Goal: Answer question/provide support: Share knowledge or assist other users

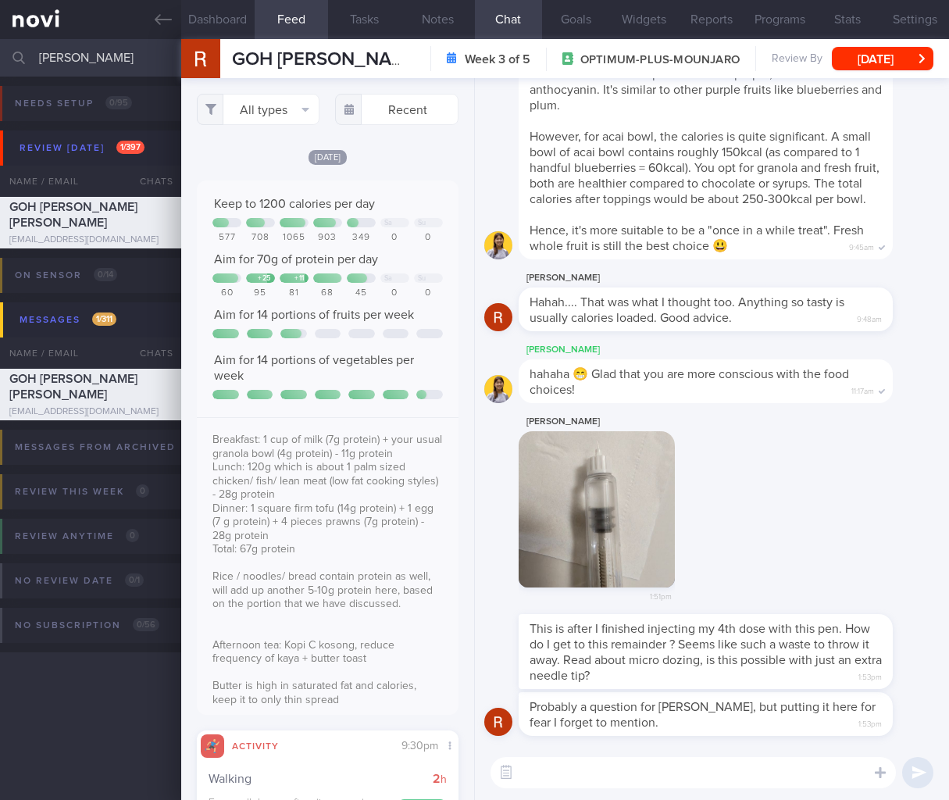
select select "8"
click at [143, 69] on input "rosem goh" at bounding box center [474, 58] width 949 height 38
drag, startPoint x: 129, startPoint y: 63, endPoint x: -52, endPoint y: 60, distance: 181.3
click at [0, 60] on html "You are offline! Some functionality will be unavailable Patients New Users Coac…" at bounding box center [474, 400] width 949 height 800
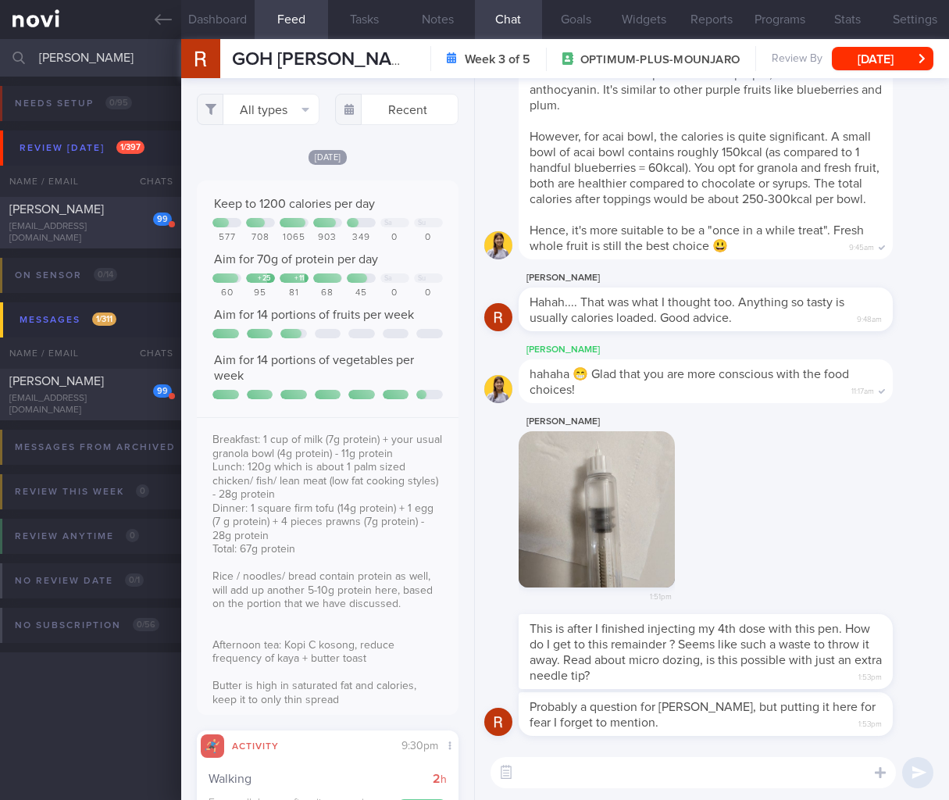
type input "michaela"
click at [107, 217] on div "Michaela-Ann Dalgleish" at bounding box center [88, 210] width 159 height 16
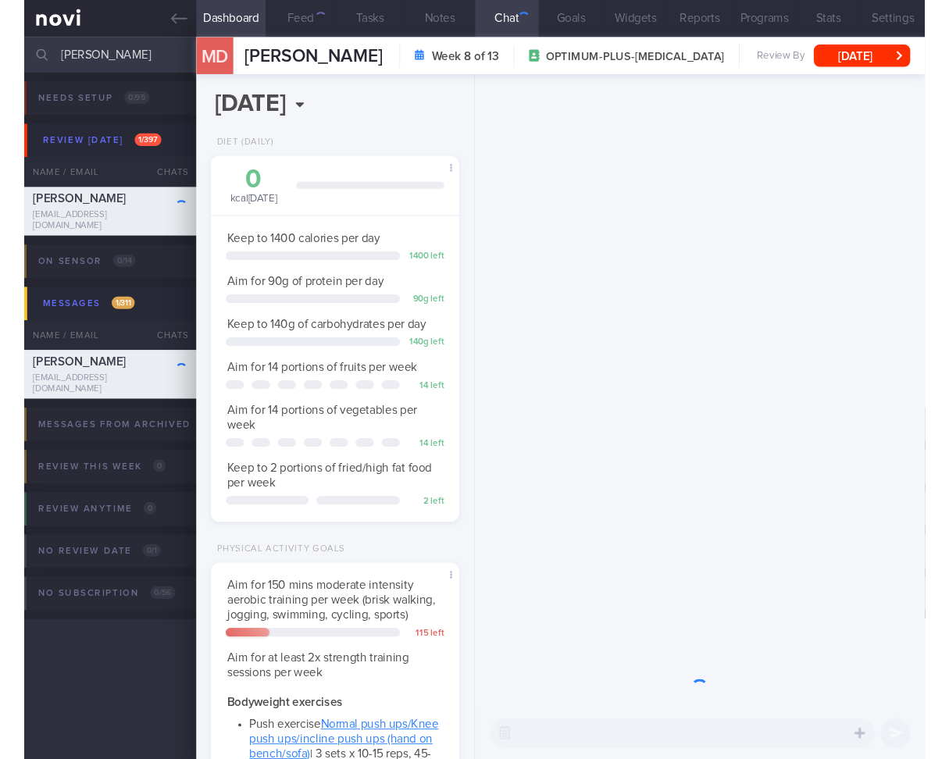
scroll to position [133, 221]
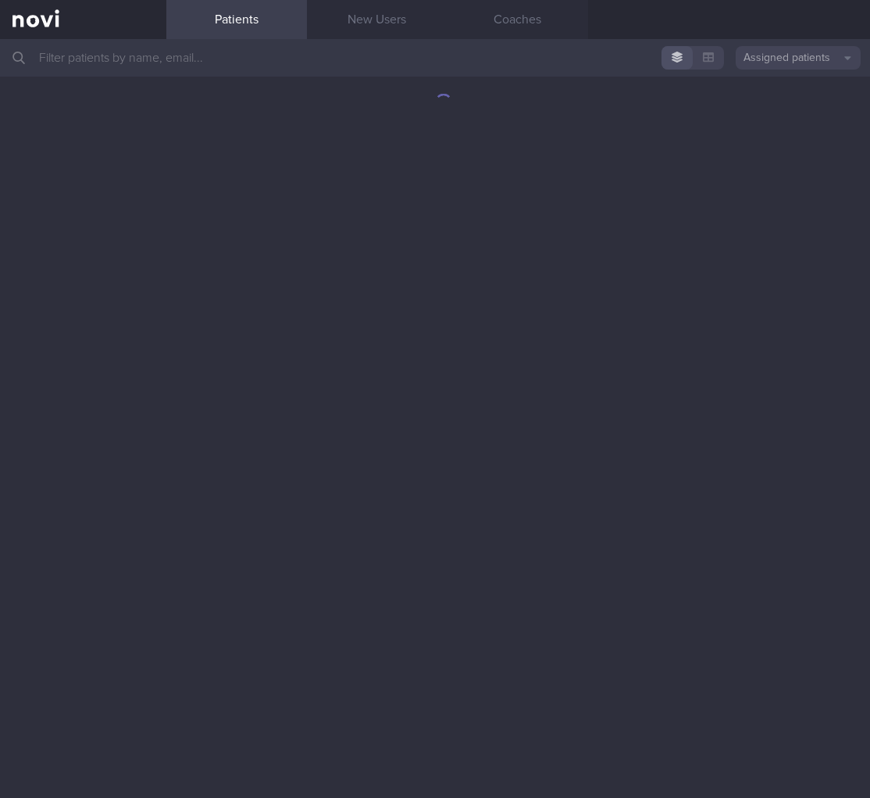
click at [358, 70] on input "text" at bounding box center [435, 58] width 870 height 38
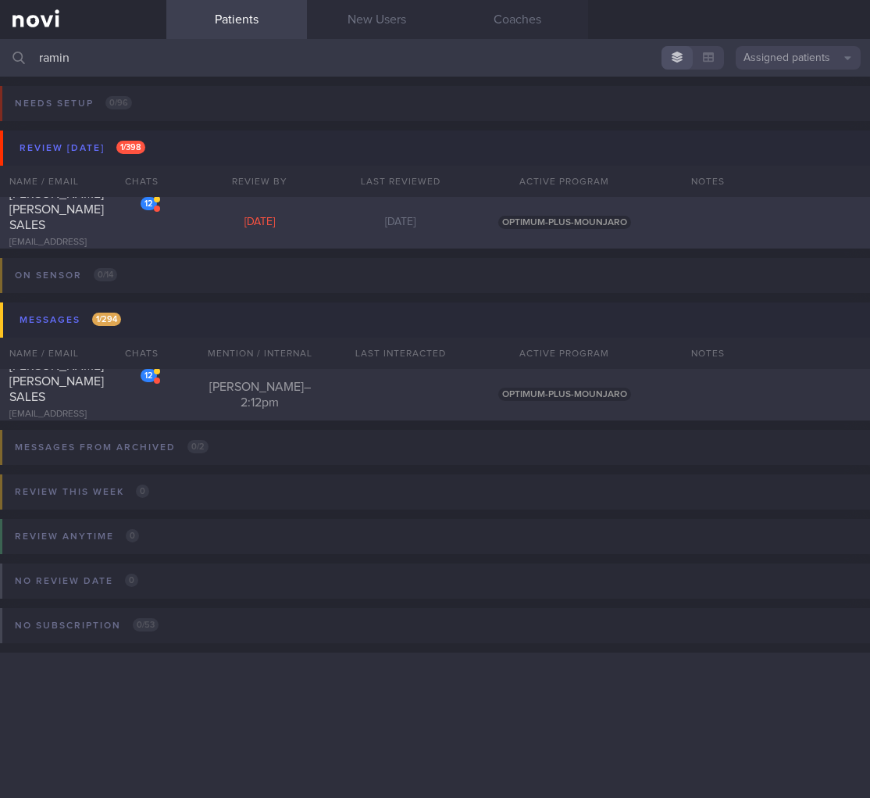
type input "ramin"
click at [180, 206] on div "12 RAMIN MARY GRACE SALES grasyasales@gmail.com Wed, 10 Sep 3 days ago OPTIMUM-…" at bounding box center [435, 223] width 870 height 52
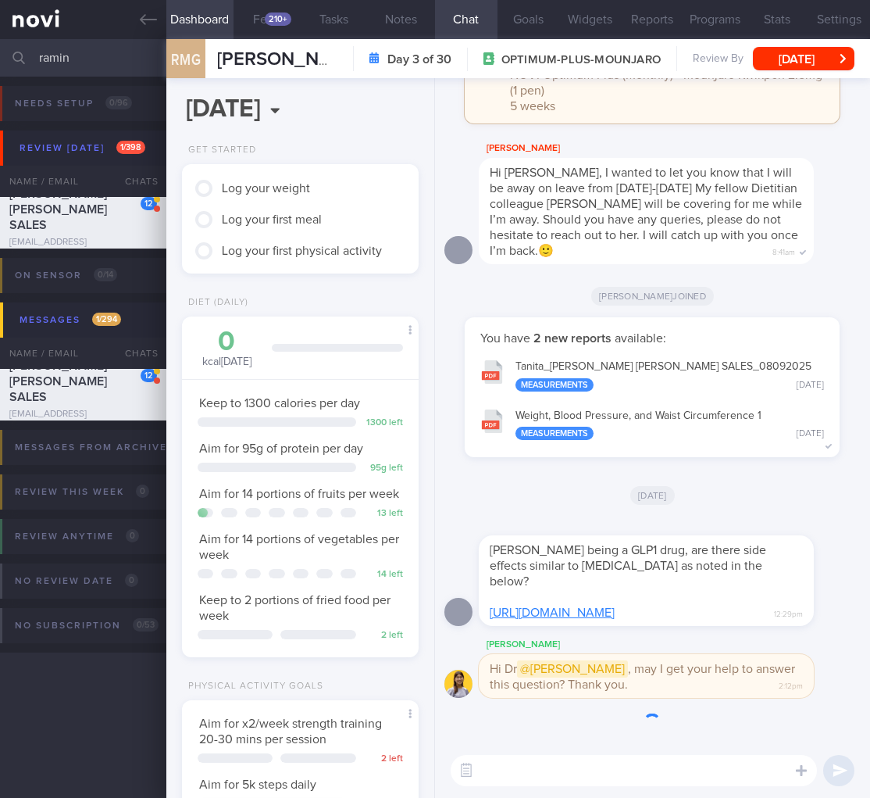
click at [803, 594] on div "Monjarou being a GLP1 drug, are there side effects similar to Ozempic as noted …" at bounding box center [670, 570] width 382 height 109
drag, startPoint x: 732, startPoint y: 582, endPoint x: 717, endPoint y: 616, distance: 36.7
click at [845, 584] on div "Monjarou being a GLP1 drug, are there side effects similar to Ozempic as noted …" at bounding box center [670, 570] width 382 height 109
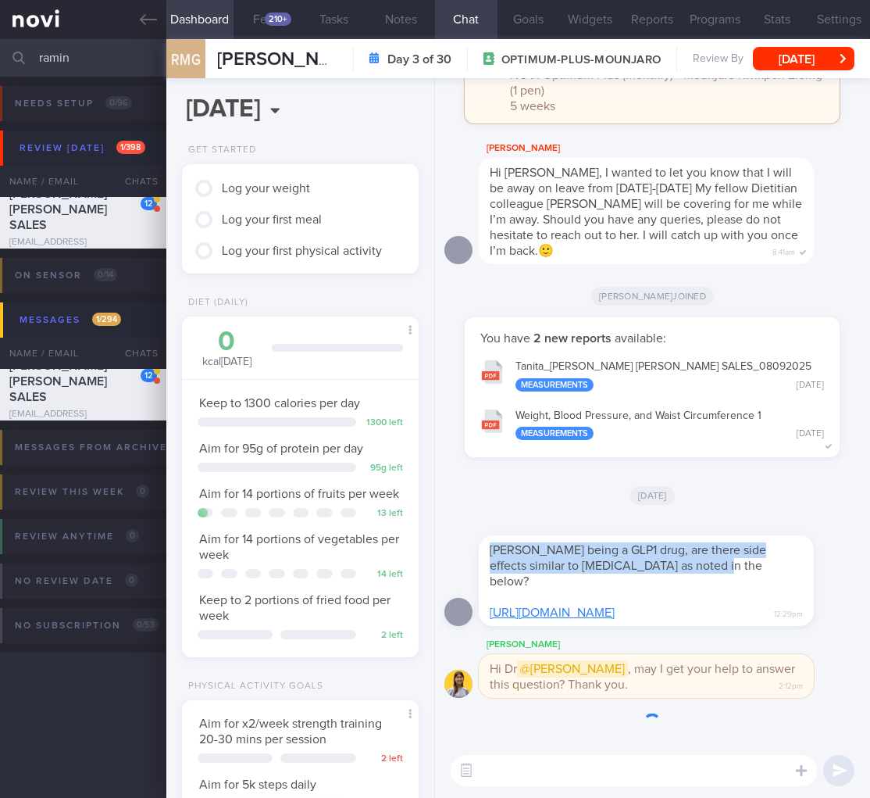
click at [615, 613] on link "https://www.instagram.com/share/BAM_-GlgP6" at bounding box center [552, 612] width 125 height 13
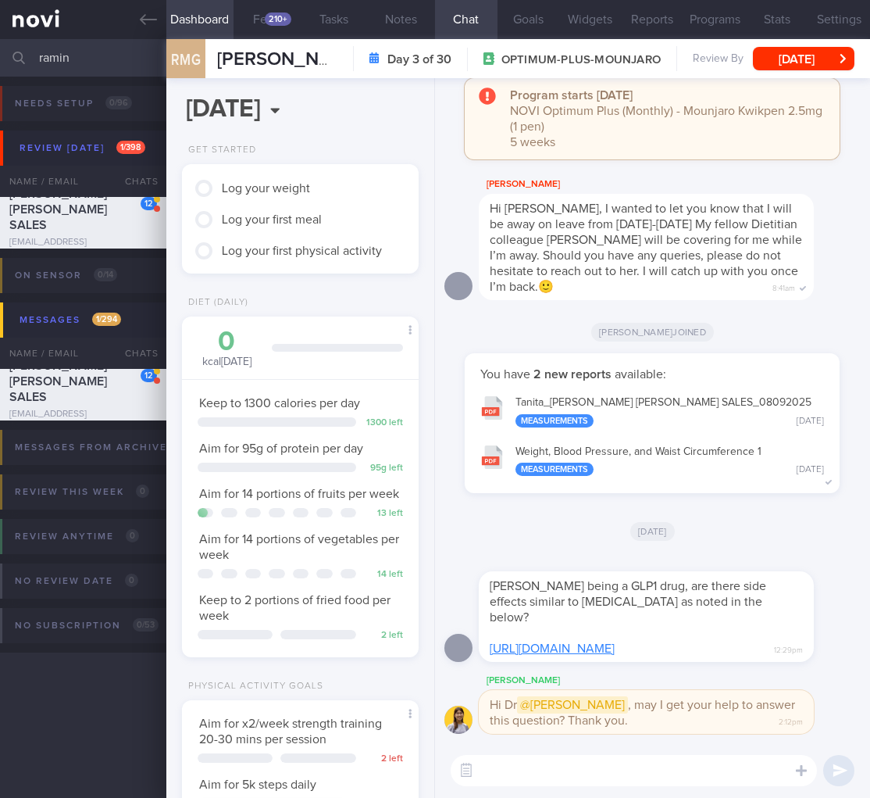
click at [746, 727] on div "Hi Dr @Todd , may I get your help to answer this question? Thank you. 2:12pm" at bounding box center [646, 712] width 335 height 44
click at [516, 770] on textarea at bounding box center [634, 770] width 366 height 31
paste textarea "Hi Ms Kristi, Dr Todd here. To be objective, all medications have side effects,…"
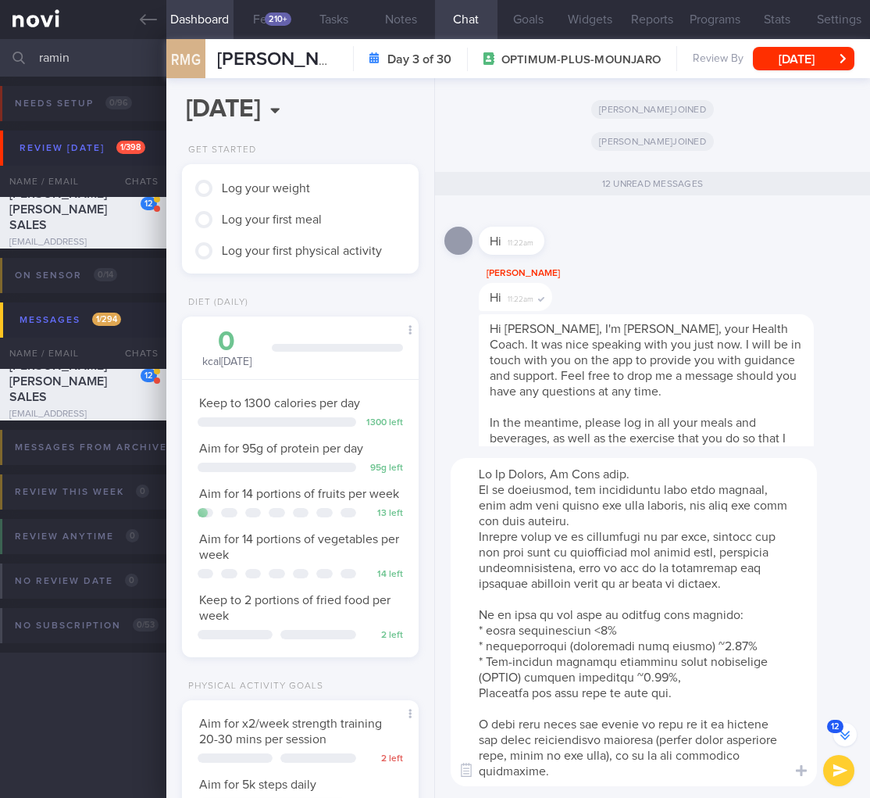
scroll to position [-2271, 0]
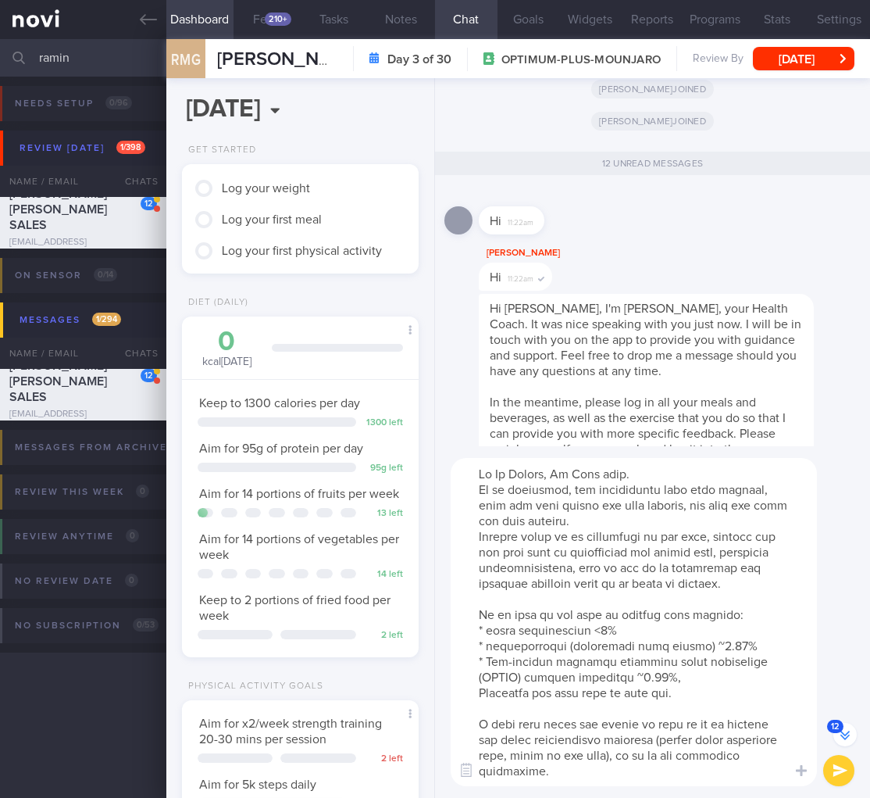
click at [515, 473] on textarea at bounding box center [634, 622] width 366 height 328
click at [509, 541] on textarea at bounding box center [634, 622] width 366 height 328
click at [722, 529] on textarea at bounding box center [634, 622] width 366 height 328
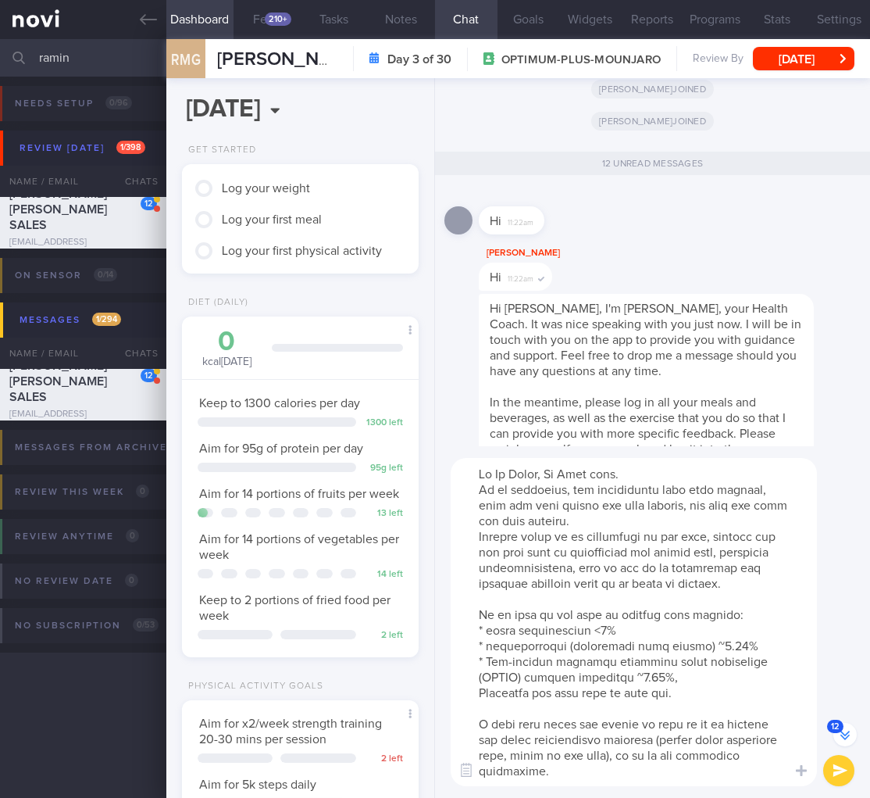
click at [719, 527] on textarea at bounding box center [634, 622] width 366 height 328
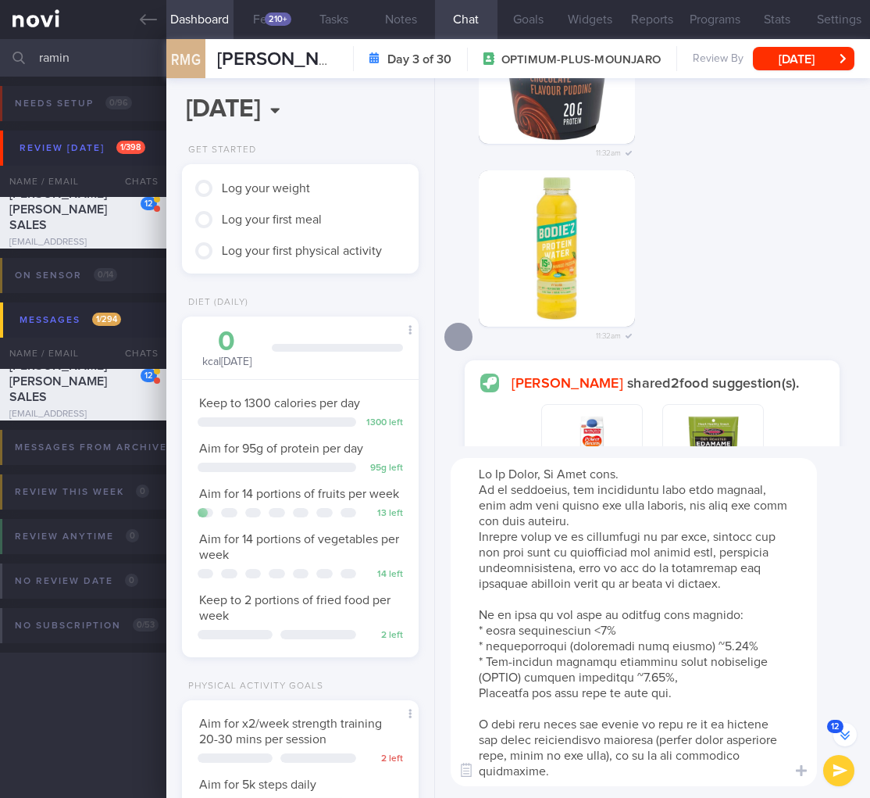
scroll to position [-784, 0]
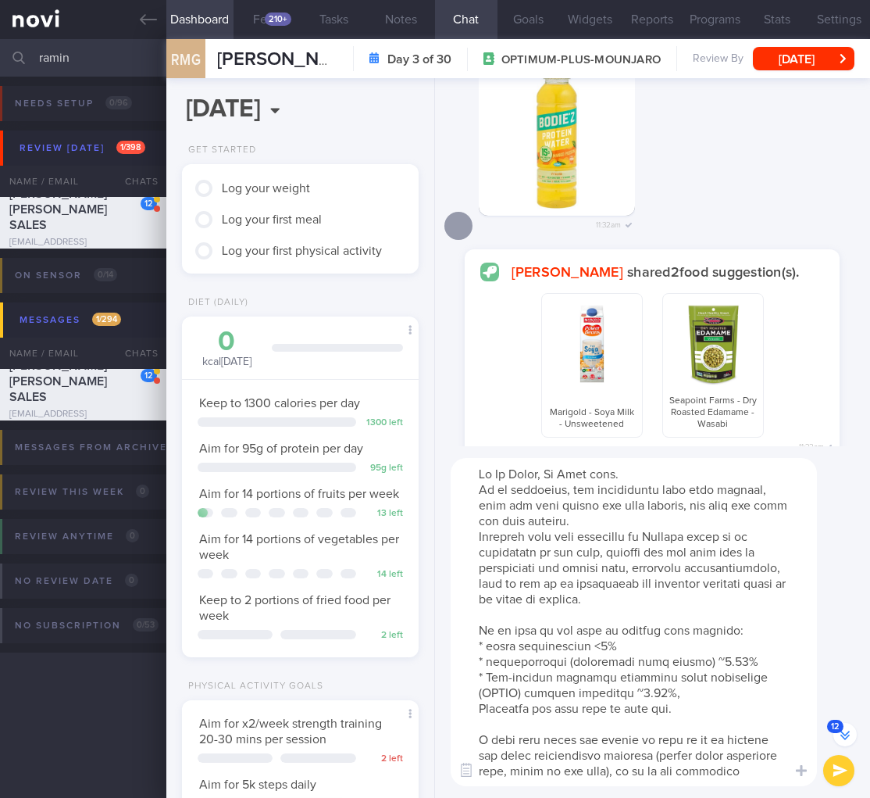
click at [680, 516] on textarea at bounding box center [634, 622] width 366 height 328
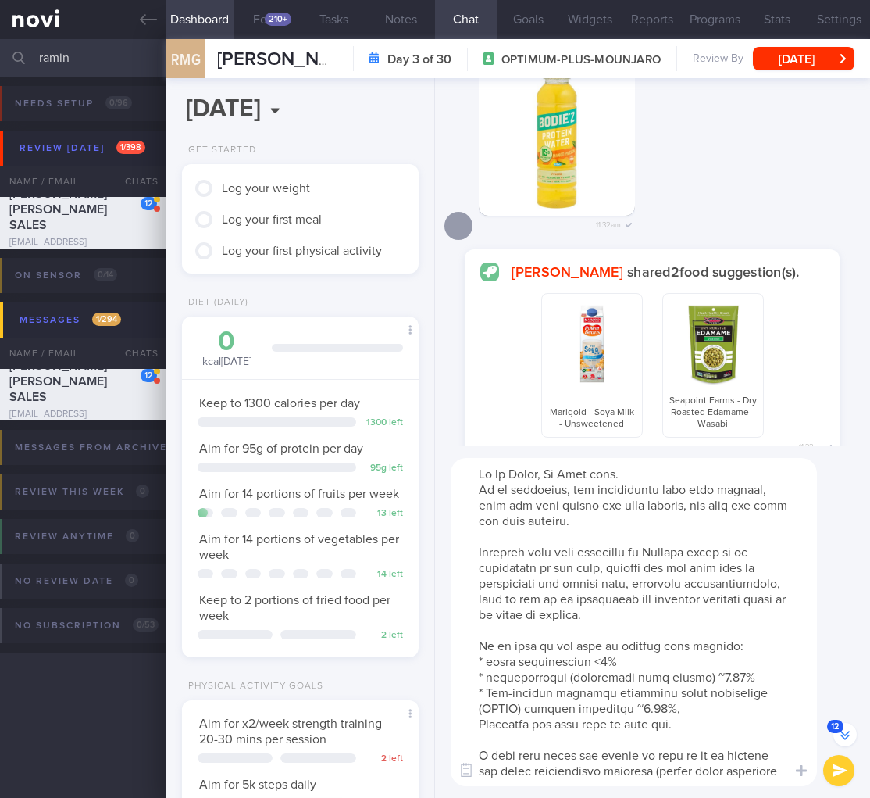
click at [713, 649] on textarea at bounding box center [634, 622] width 366 height 328
type textarea "Hi Ms Grace, Dr Todd here. To be objective, all medications have side effects, …"
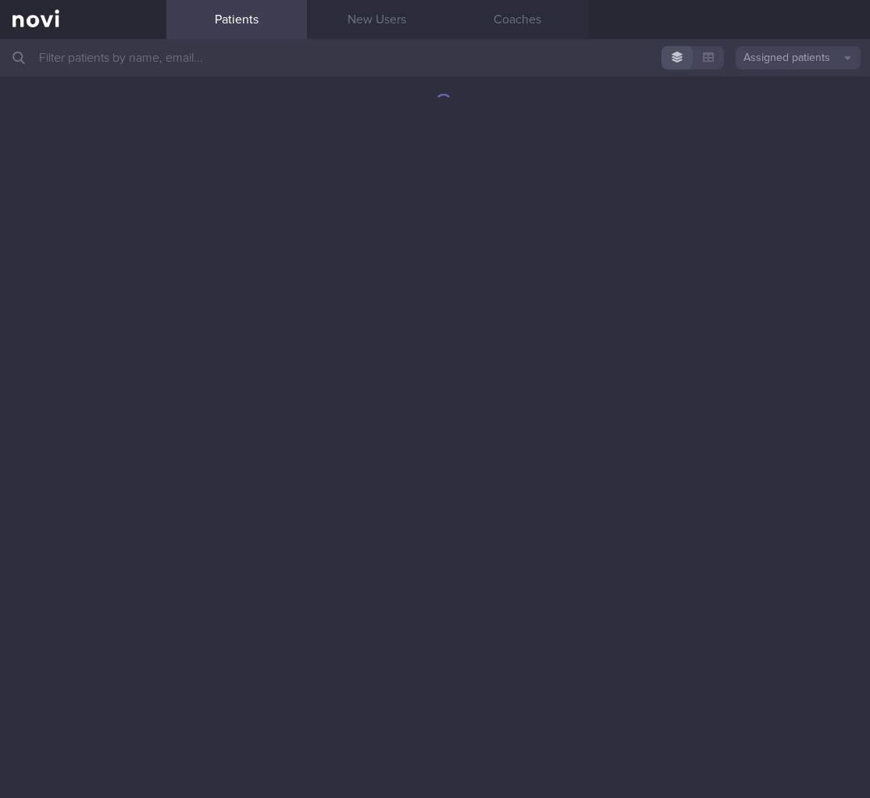
click at [441, 56] on input "text" at bounding box center [435, 58] width 870 height 38
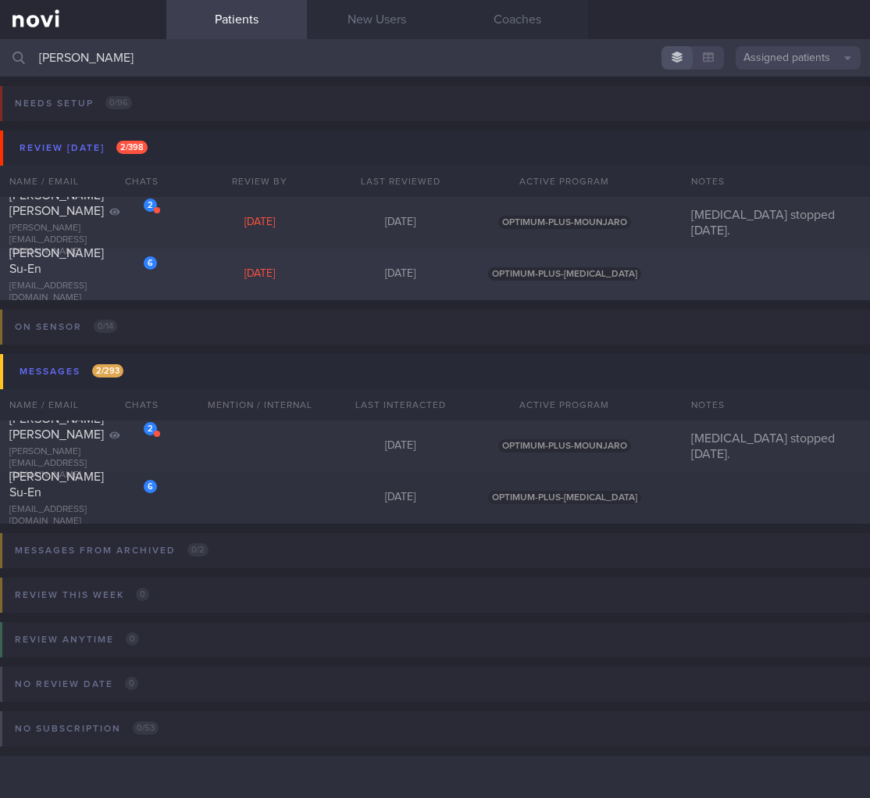
type input "kristi"
click at [146, 270] on div "6" at bounding box center [150, 262] width 13 height 13
select select "7"
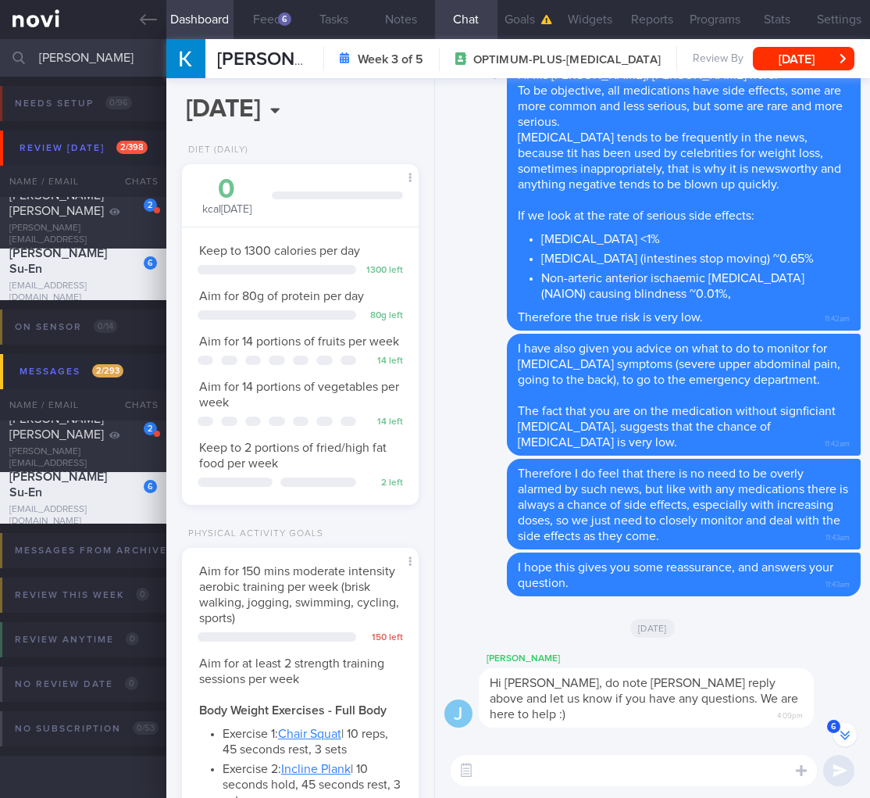
scroll to position [-1458, 0]
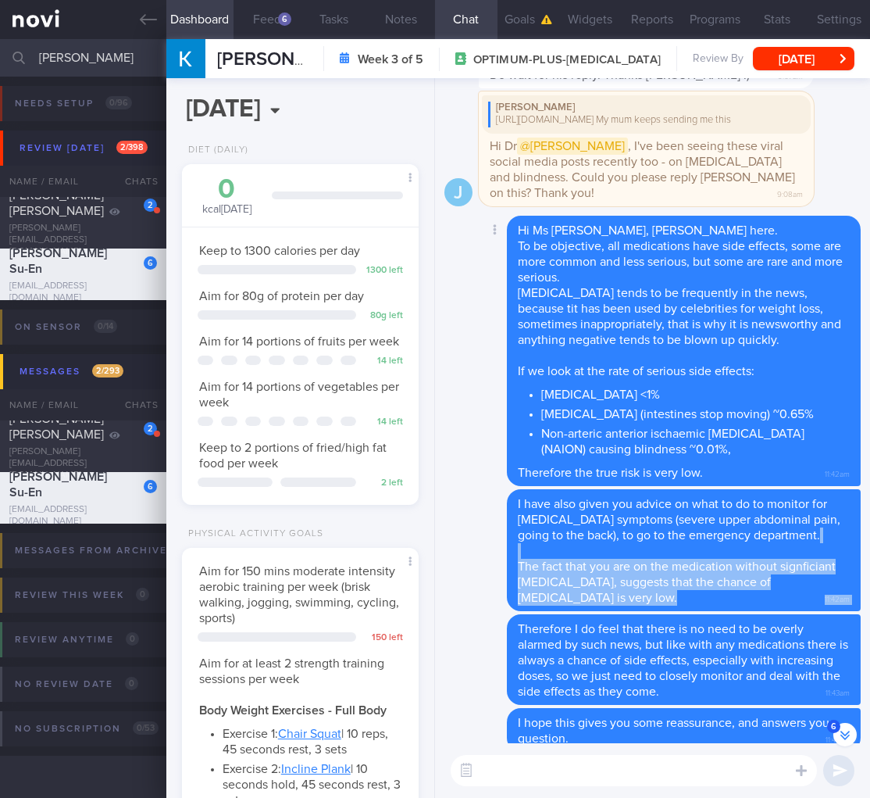
drag, startPoint x: 517, startPoint y: 231, endPoint x: 628, endPoint y: 333, distance: 150.4
click at [613, 320] on span "Hi Ms Kristi, Dr Todd here. To be objective, all medications have side effects,…" at bounding box center [684, 351] width 332 height 255
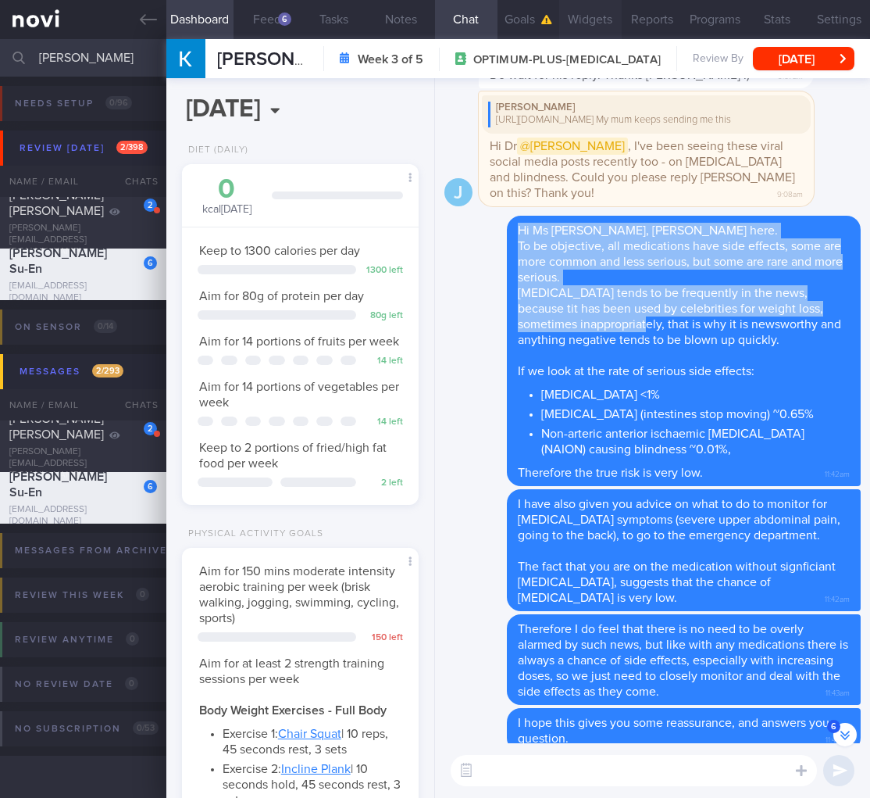
copy span "Hi Ms Kristi, Dr Todd here. To be objective, all medications have side effects,…"
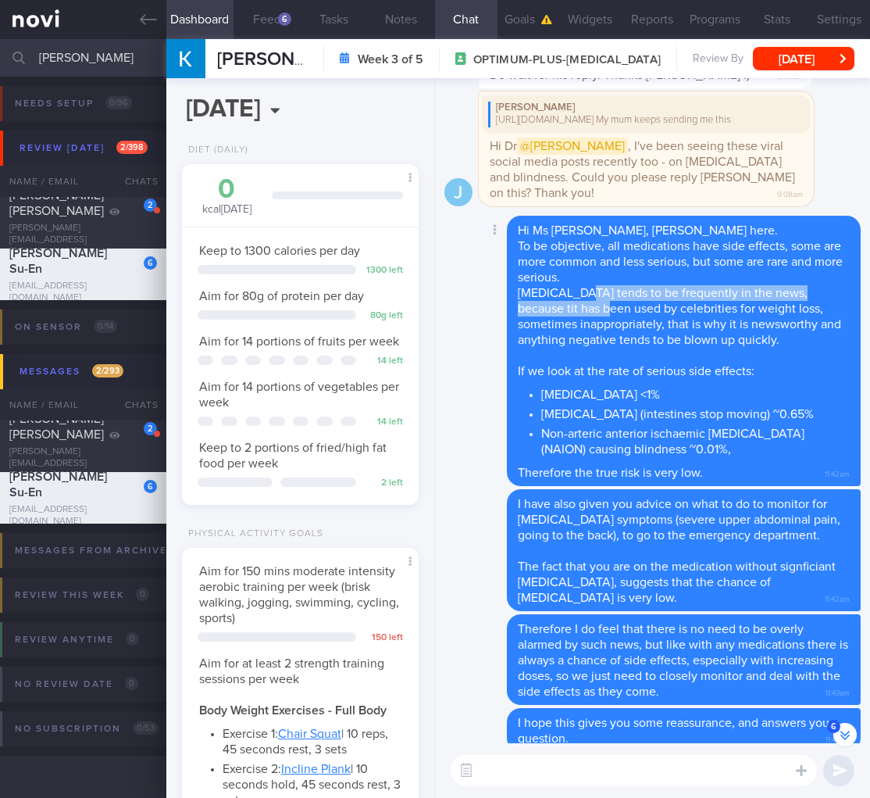
click at [591, 300] on div "Hi Ms Kristi, Dr Todd here. To be objective, all medications have side effects,…" at bounding box center [684, 351] width 354 height 270
click at [521, 233] on span "Hi Ms Kristi, Dr Todd here." at bounding box center [648, 230] width 260 height 13
click at [713, 378] on div "Hi Ms Kristi, Dr Todd here. To be objective, all medications have side effects,…" at bounding box center [684, 351] width 354 height 270
click at [744, 478] on div "Hi Ms Kristi, Dr Todd here. To be objective, all medications have side effects,…" at bounding box center [684, 351] width 354 height 270
click at [547, 270] on div "Hi Ms Kristi, Dr Todd here. To be objective, all medications have side effects,…" at bounding box center [684, 351] width 354 height 270
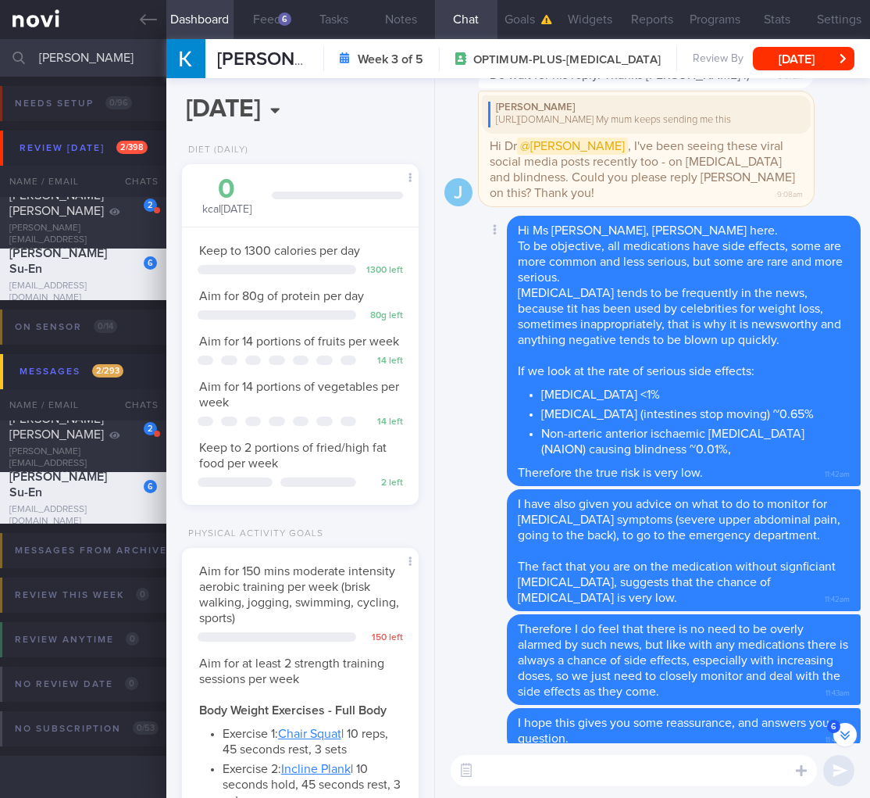
click at [516, 226] on div "Hi Ms Kristi, Dr Todd here. To be objective, all medications have side effects,…" at bounding box center [684, 351] width 354 height 270
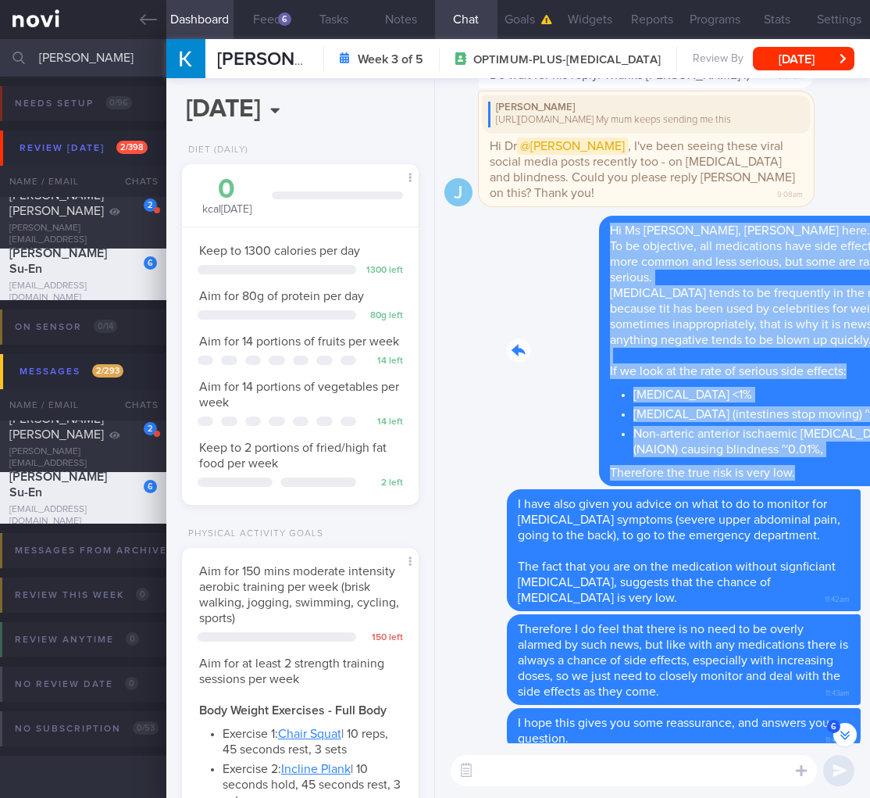
drag, startPoint x: 516, startPoint y: 227, endPoint x: 791, endPoint y: 466, distance: 363.8
click at [791, 466] on div "Delete Hi Ms Kristi, Dr Todd here. To be objective, all medications have side e…" at bounding box center [653, 351] width 416 height 270
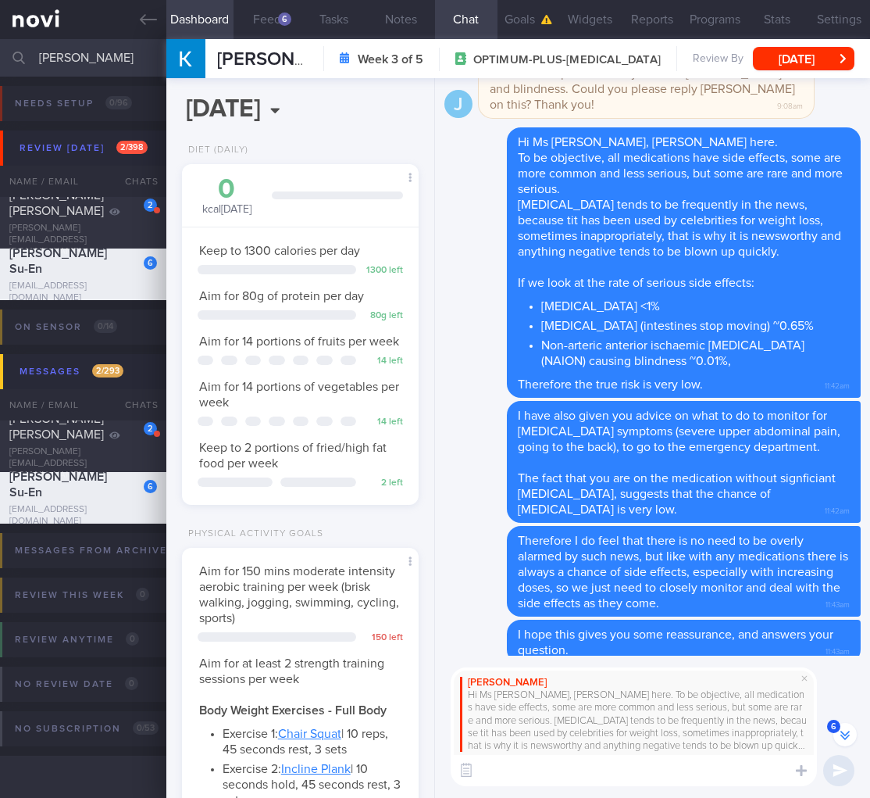
scroll to position [-1546, 0]
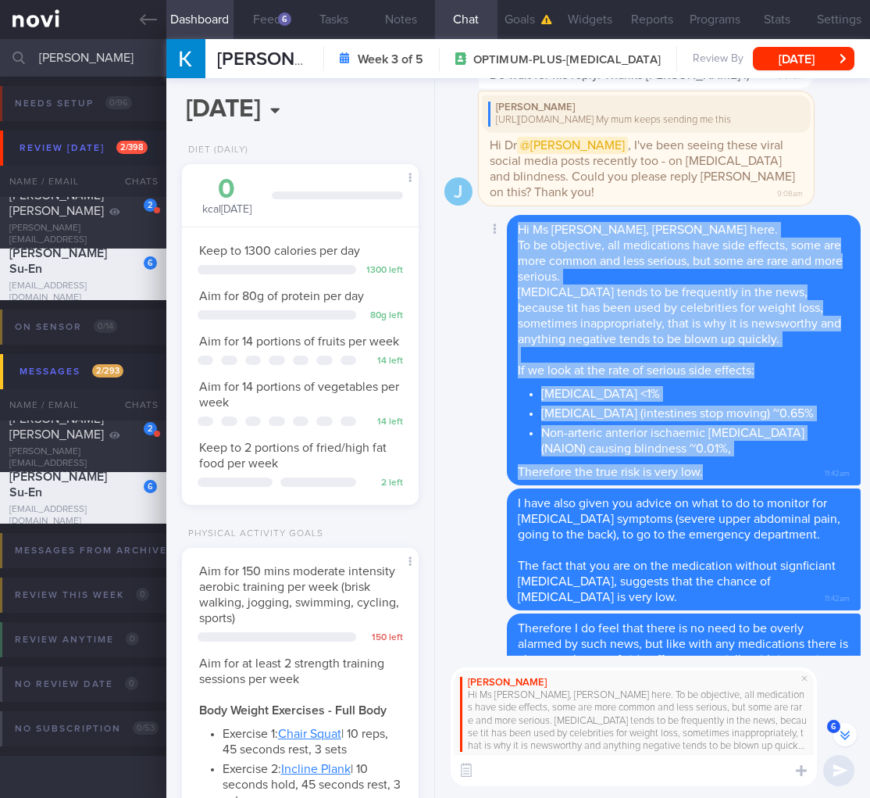
drag, startPoint x: 722, startPoint y: 476, endPoint x: 510, endPoint y: 230, distance: 324.1
click at [510, 230] on div "Hi Ms Kristi, Dr Todd here. To be objective, all medications have side effects,…" at bounding box center [684, 350] width 354 height 270
copy span "Hi Ms Kristi, Dr Todd here. To be objective, all medications have side effects,…"
drag, startPoint x: 518, startPoint y: 503, endPoint x: 802, endPoint y: 616, distance: 305.4
click at [802, 610] on div "I have also given you advice on what to do to monitor for acute pancreatitis sy…" at bounding box center [684, 549] width 354 height 122
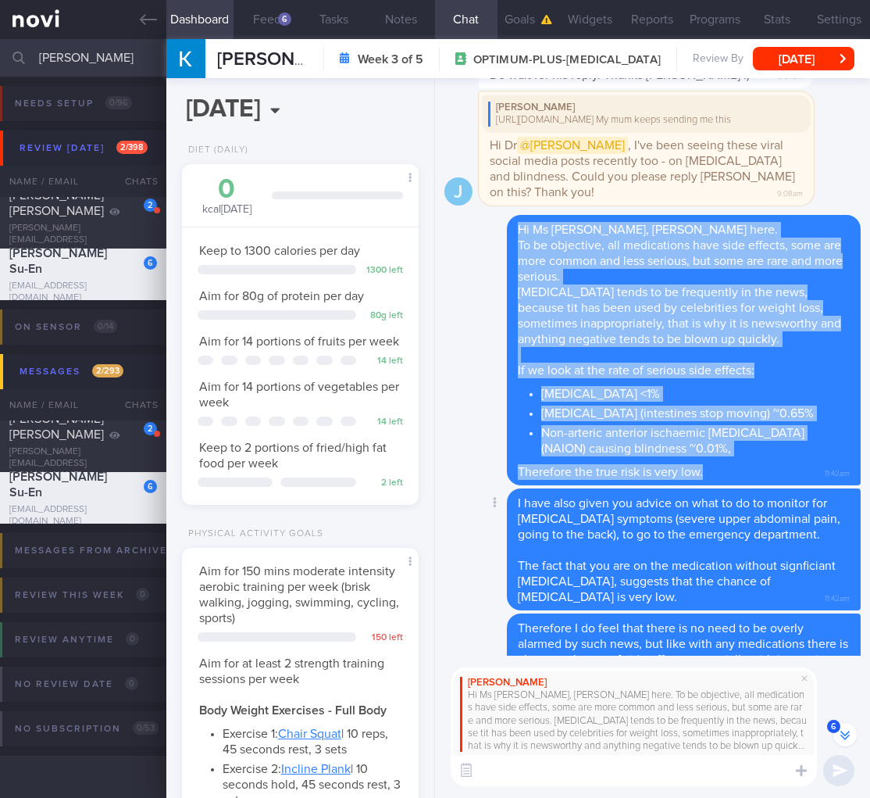
copy span "I have also given you advice on what to do to monitor for acute pancreatitis sy…"
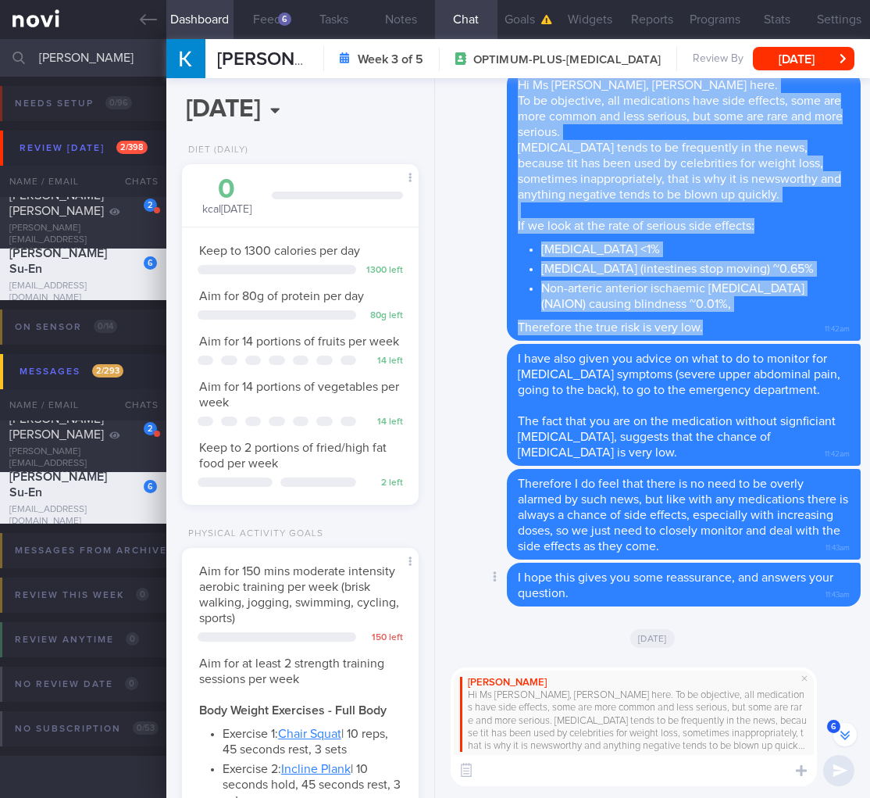
scroll to position [-1322, 0]
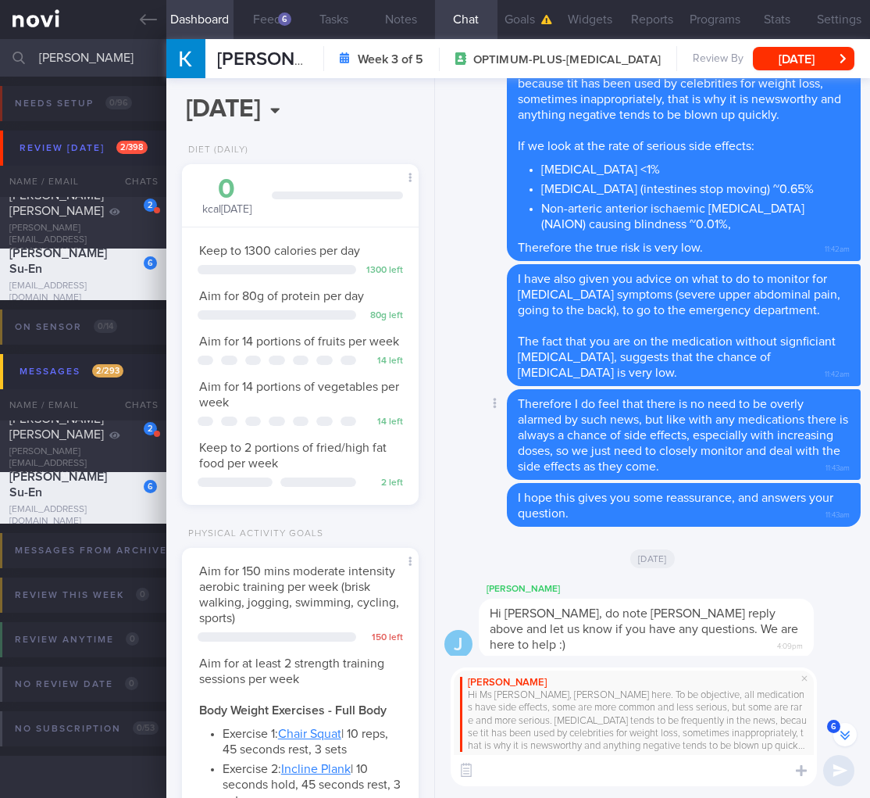
drag, startPoint x: 521, startPoint y: 422, endPoint x: 667, endPoint y: 495, distance: 163.5
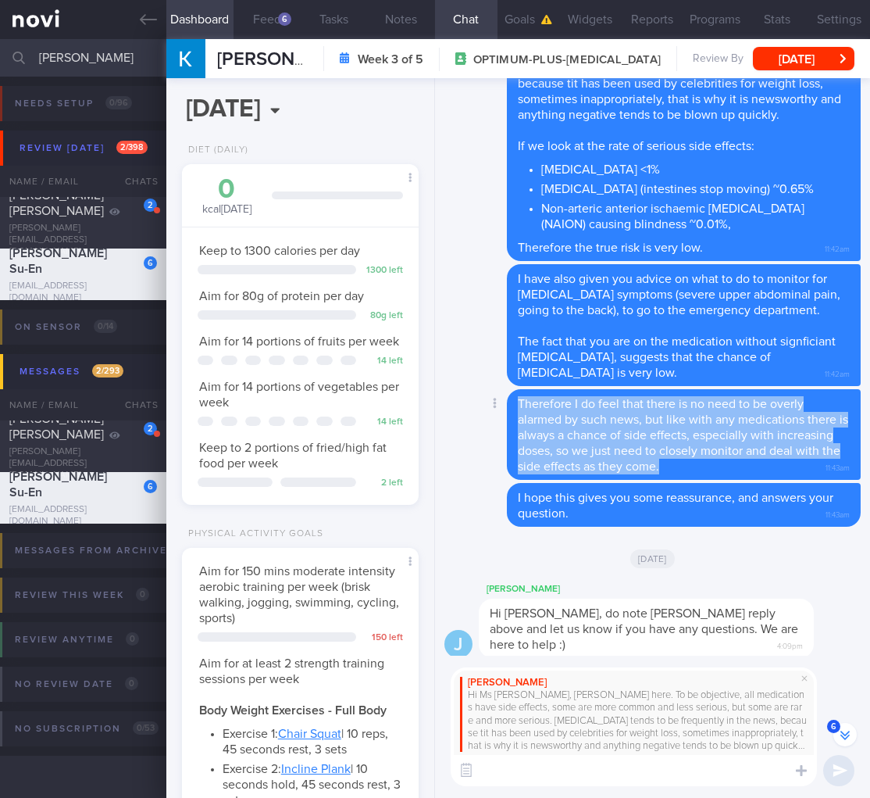
drag, startPoint x: 766, startPoint y: 488, endPoint x: 518, endPoint y: 427, distance: 255.3
click at [518, 427] on div "Therefore I do feel that there is no need to be overly alarmed by such news, bu…" at bounding box center [684, 434] width 354 height 91
copy span "Therefore I do feel that there is no need to be overly alarmed by such news, bu…"
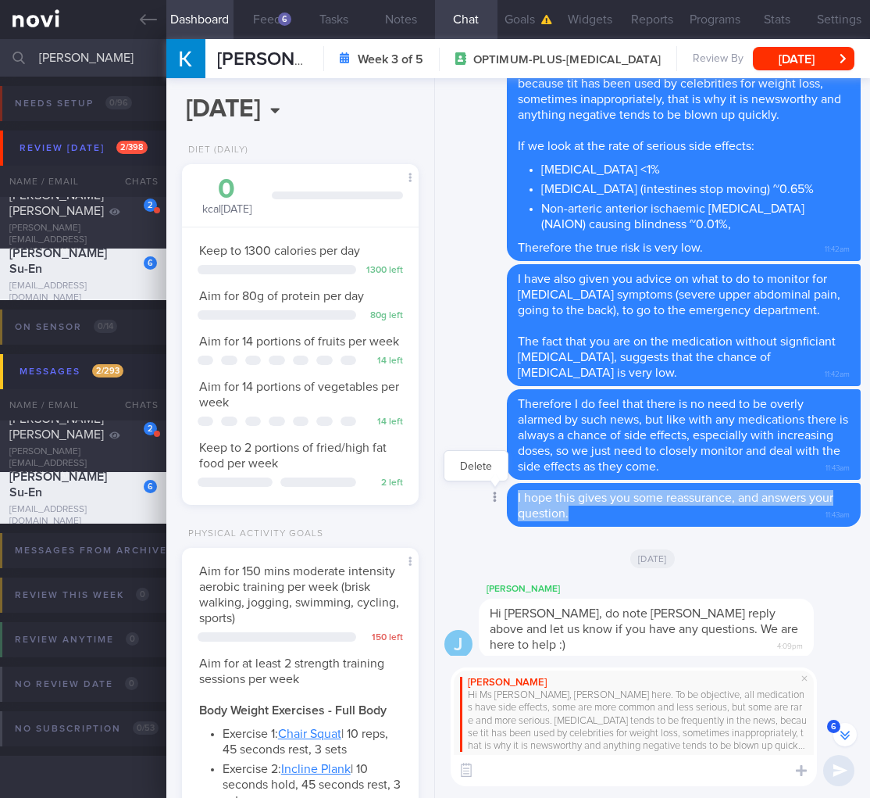
drag, startPoint x: 609, startPoint y: 534, endPoint x: 493, endPoint y: 510, distance: 118.0
click at [493, 510] on div "Delete I hope this gives you some reassurance, and answers your question. 11:43…" at bounding box center [653, 505] width 416 height 44
copy span "I hope this gives you some reassurance, and answers your question."
drag, startPoint x: 92, startPoint y: 48, endPoint x: 78, endPoint y: 59, distance: 17.8
click at [79, 59] on input "kristi" at bounding box center [435, 58] width 870 height 38
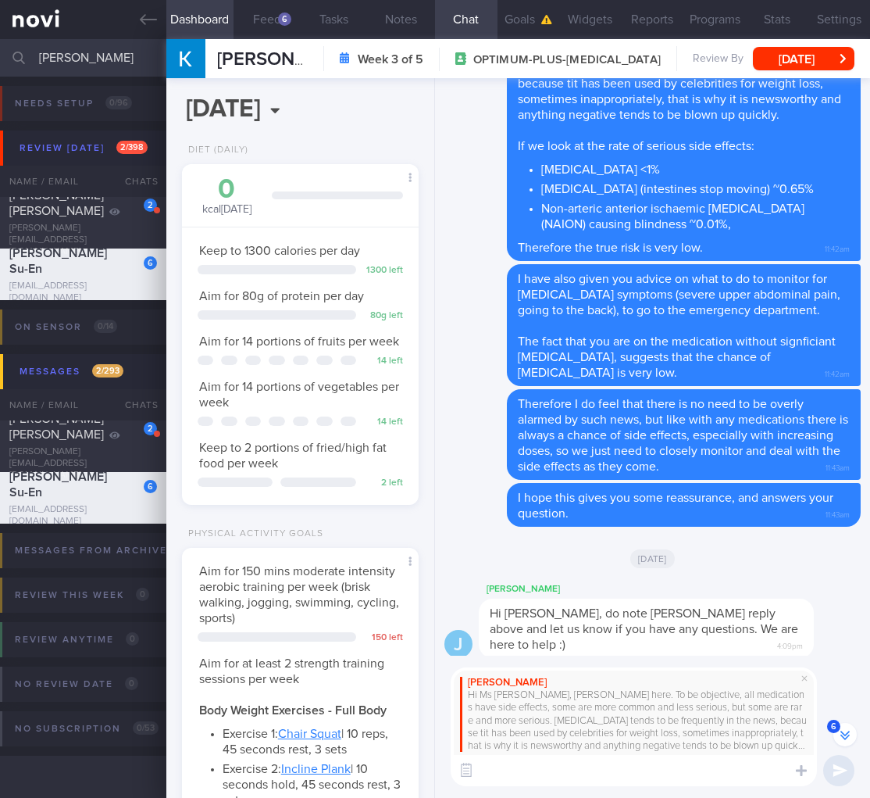
drag, startPoint x: 77, startPoint y: 59, endPoint x: -34, endPoint y: 54, distance: 111.1
click at [0, 54] on html "You are offline! Some functionality will be unavailable Patients New Users Coac…" at bounding box center [435, 399] width 870 height 798
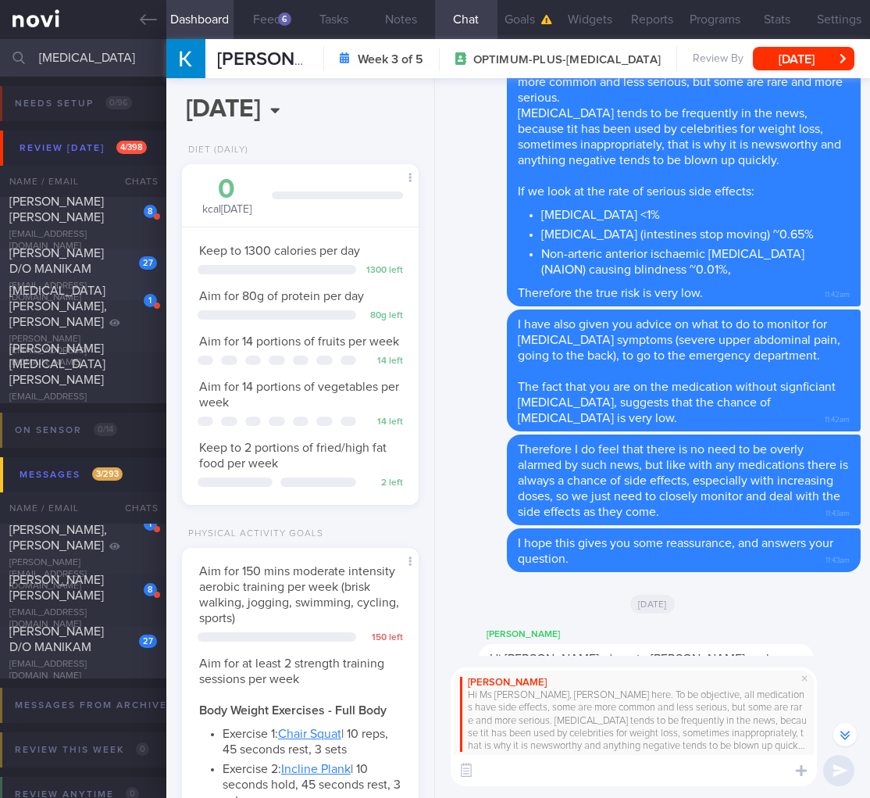
scroll to position [-1277, 0]
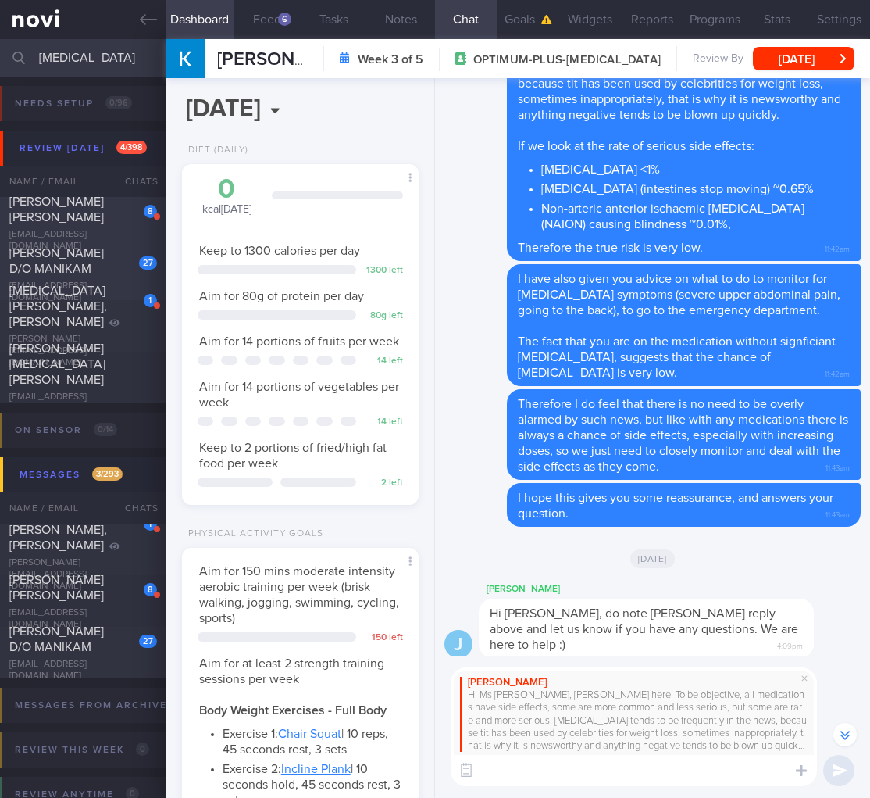
type input "tham"
click at [97, 223] on div "8 Tham Wang Jun q4fp9gc2y7@privaterelay.appleid.com" at bounding box center [83, 223] width 166 height 59
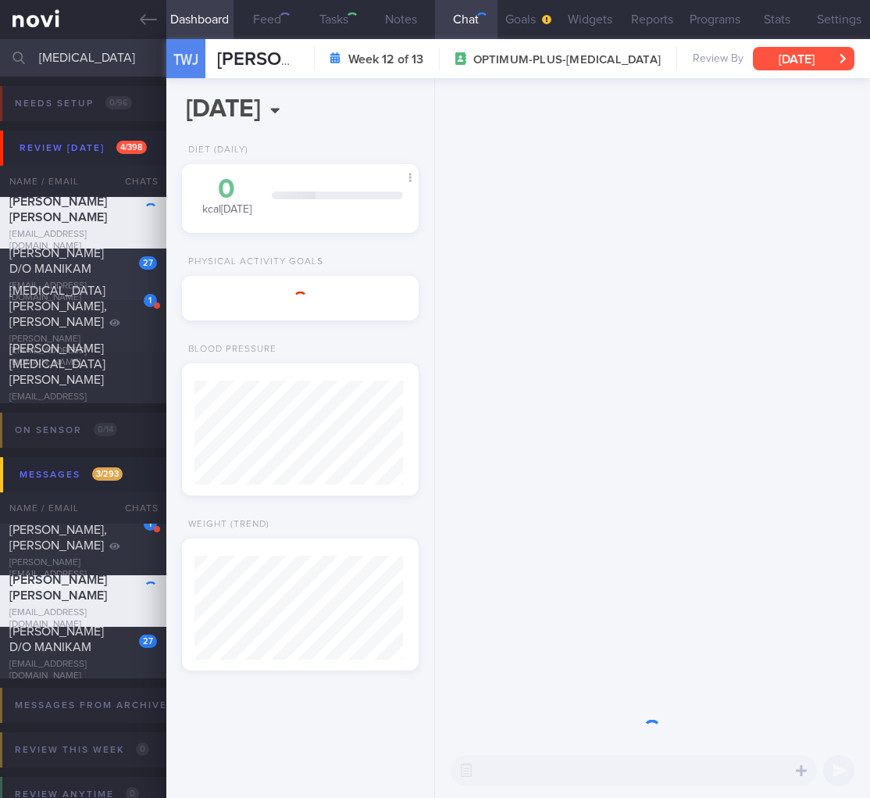
click at [784, 66] on button "Sun, 22 Jun" at bounding box center [804, 58] width 102 height 23
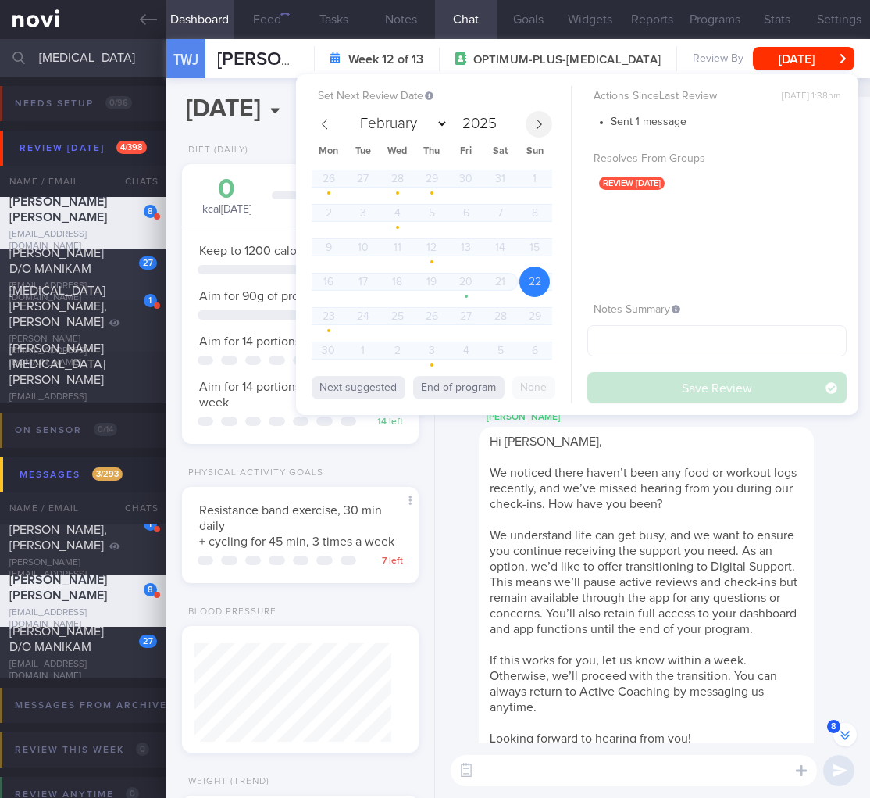
click at [536, 120] on icon at bounding box center [539, 124] width 11 height 11
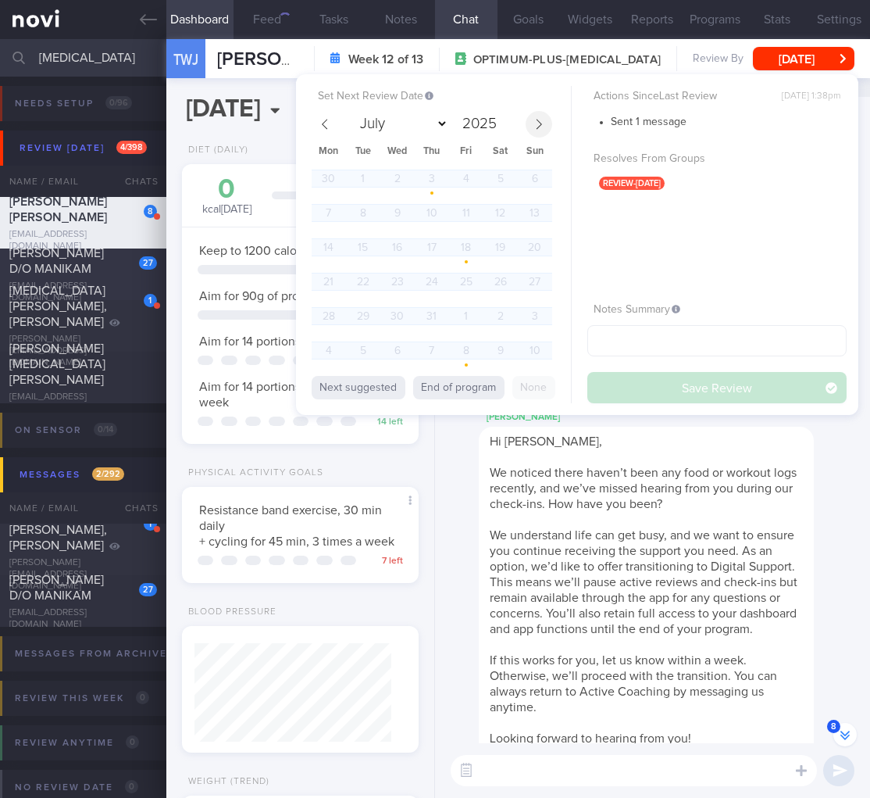
click at [539, 119] on icon at bounding box center [539, 124] width 11 height 11
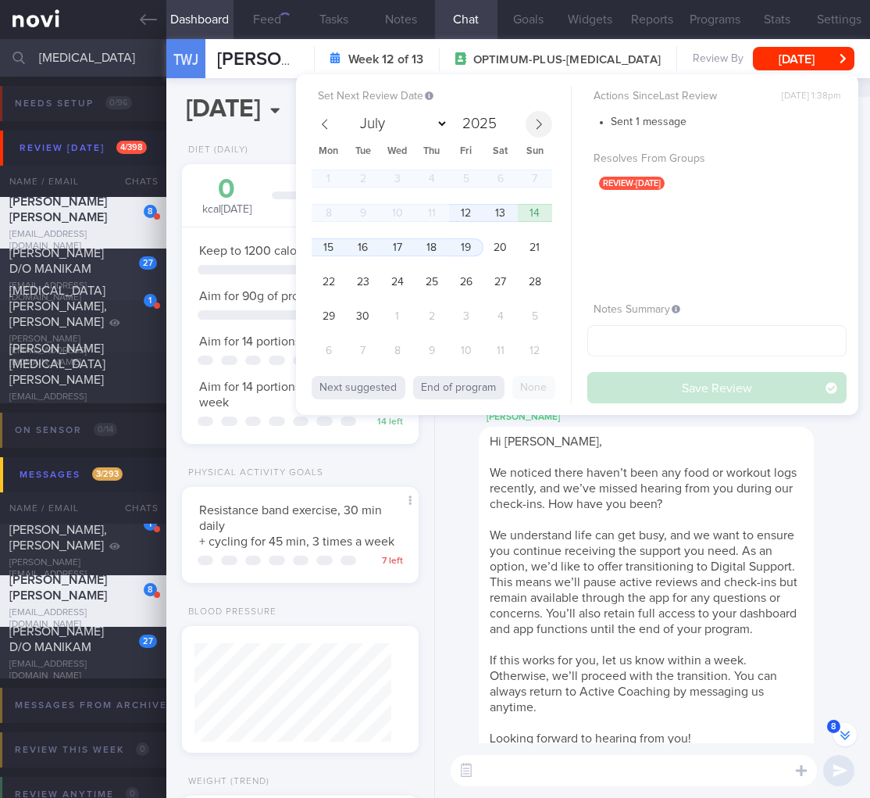
select select "8"
click at [478, 213] on span "12" at bounding box center [466, 213] width 30 height 30
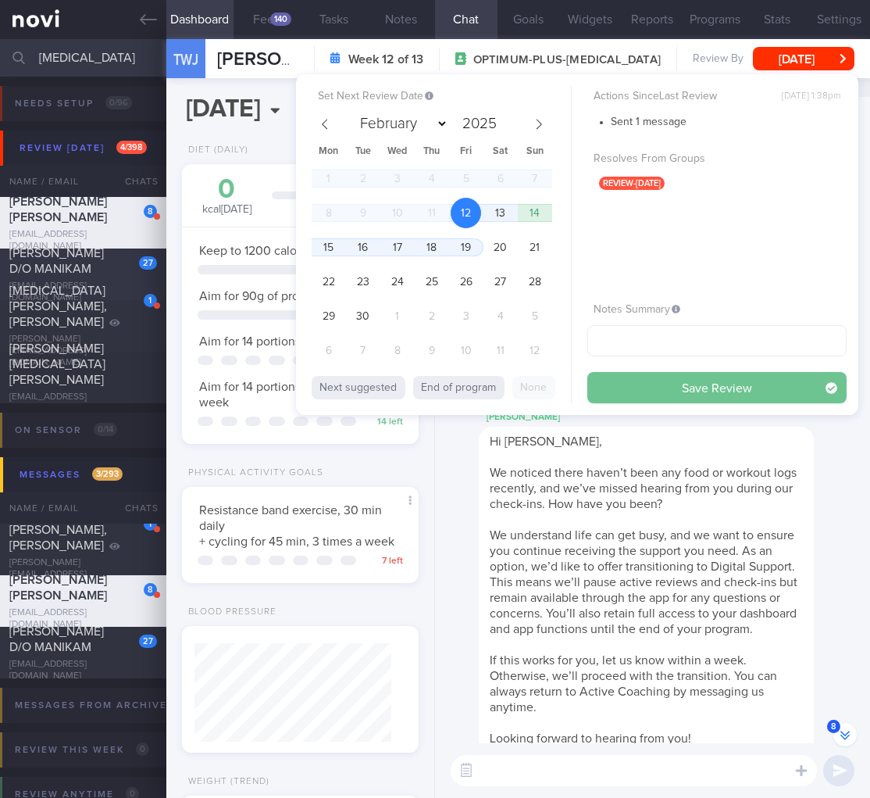
click at [805, 396] on button "Save Review" at bounding box center [717, 387] width 259 height 31
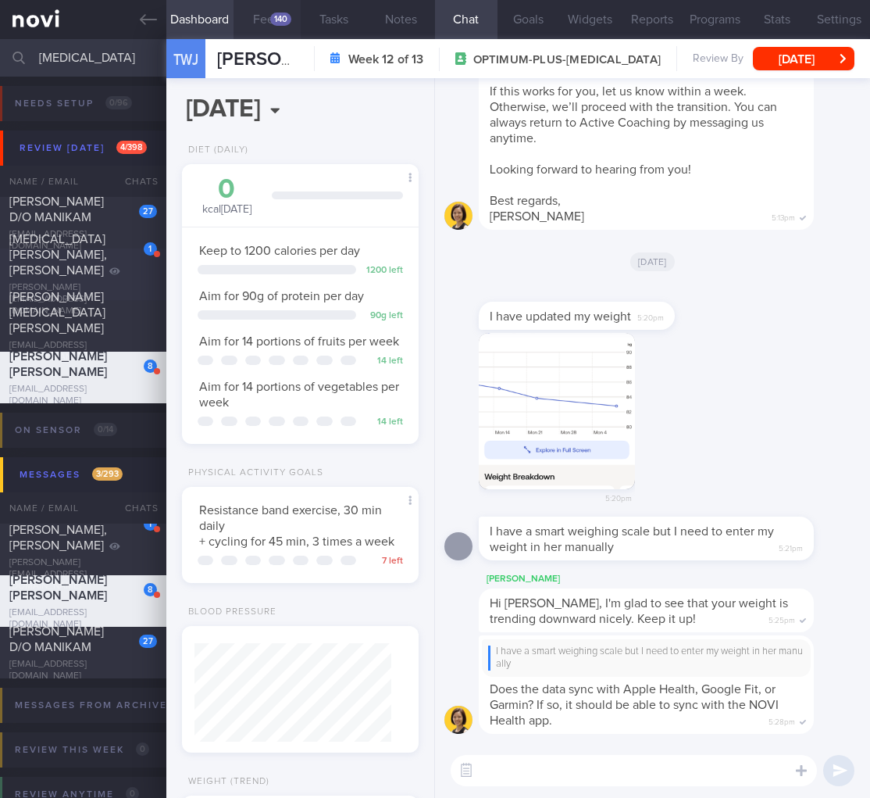
click at [284, 5] on button "Feed 140" at bounding box center [267, 19] width 67 height 39
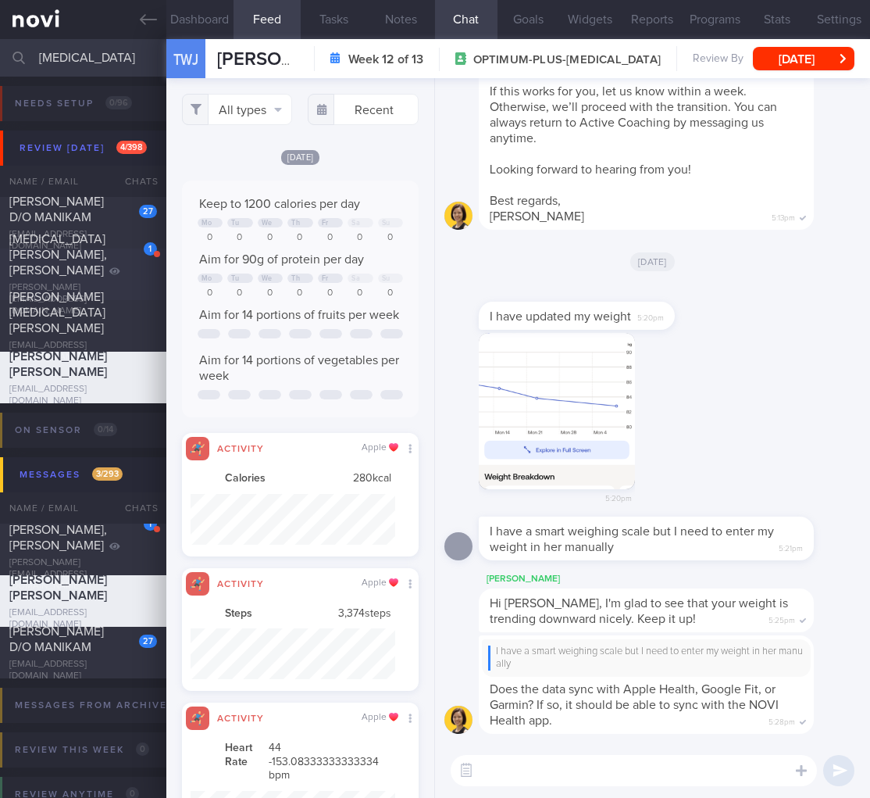
scroll to position [51, 205]
click at [255, 122] on button "All types" at bounding box center [237, 109] width 111 height 31
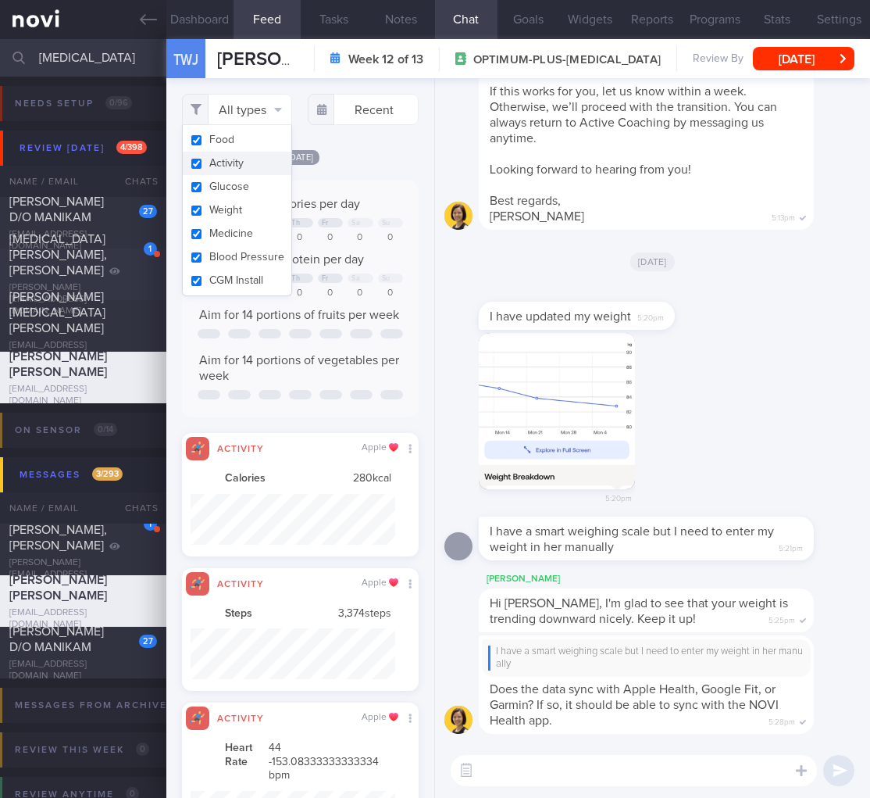
click at [237, 157] on button "Activity" at bounding box center [237, 163] width 109 height 23
checkbox input "false"
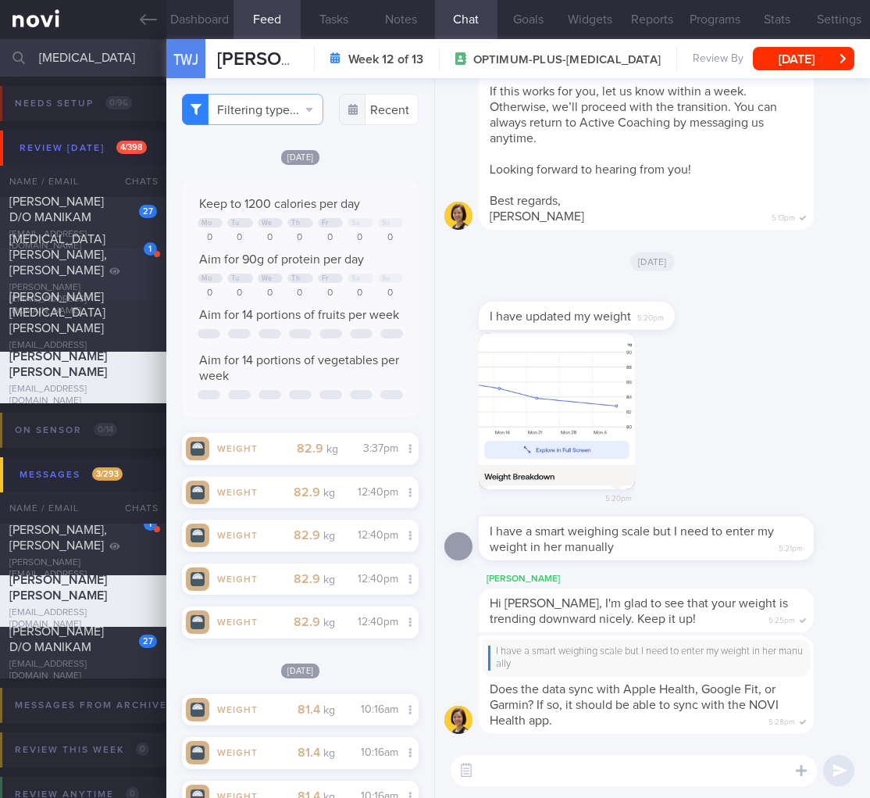
click at [345, 152] on div "Filtering type... Food Activity Glucose Weight Medicine Blood Pressure CGM Inst…" at bounding box center [300, 438] width 268 height 720
click at [210, 34] on button "Dashboard" at bounding box center [199, 19] width 67 height 39
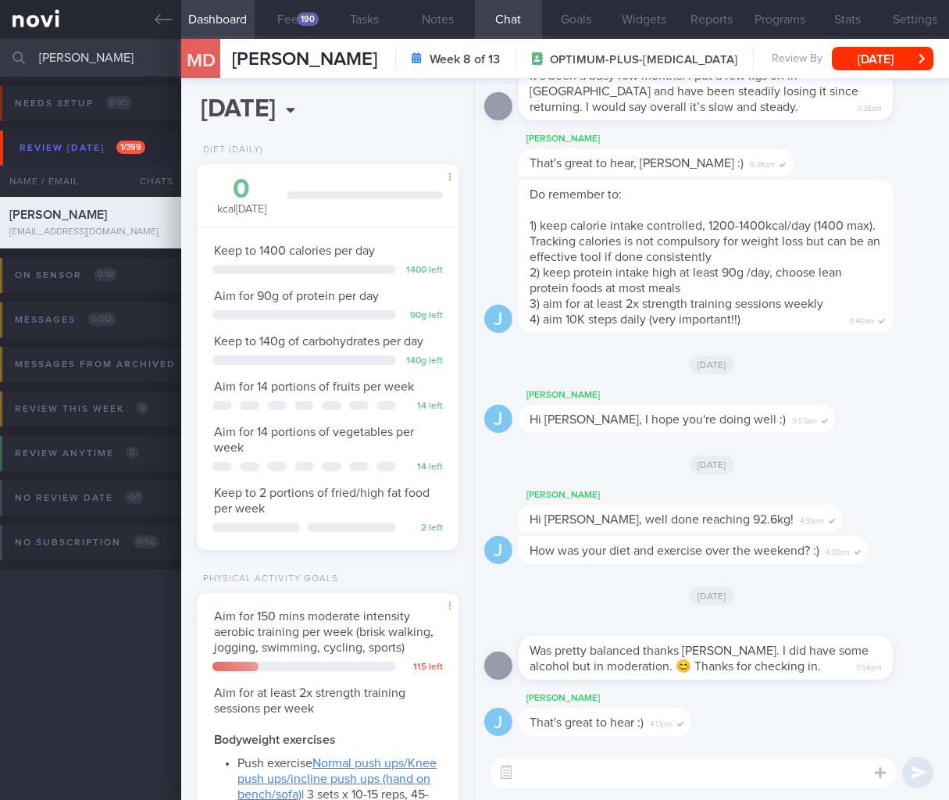
select select "8"
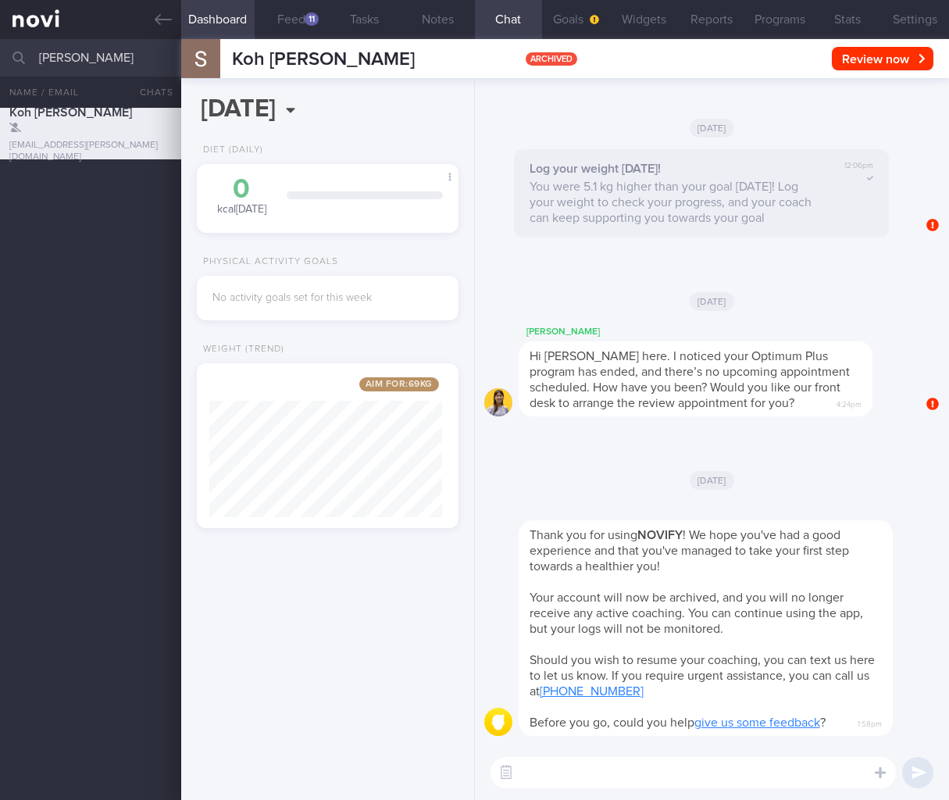
select select "8"
click at [925, 10] on button "Settings" at bounding box center [915, 19] width 68 height 39
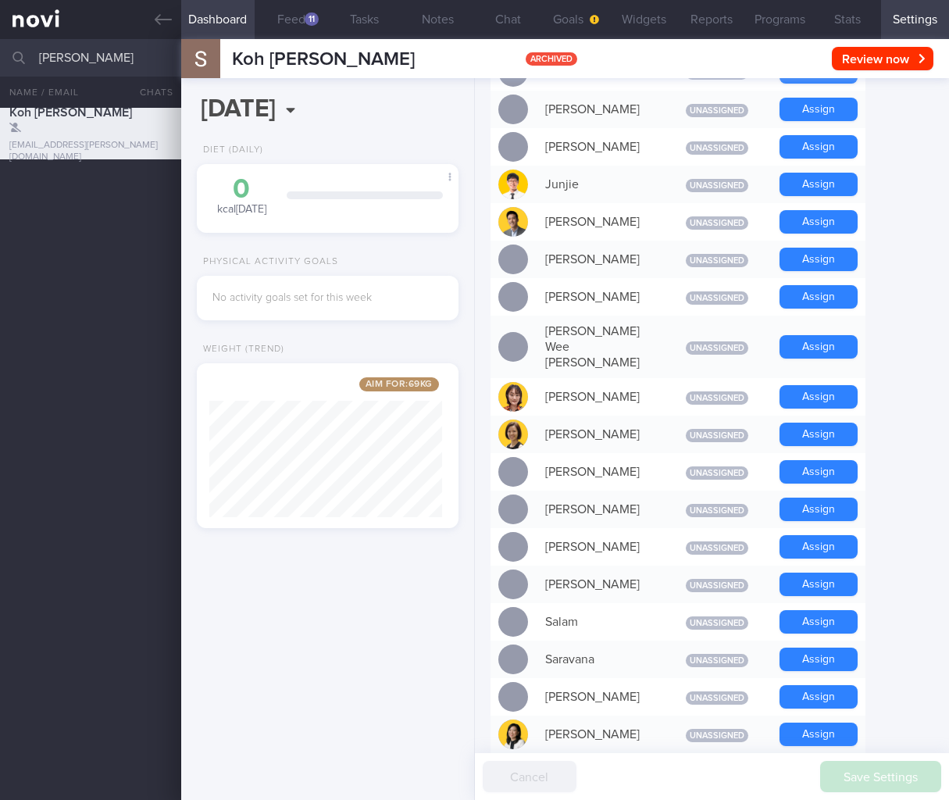
scroll to position [1160, 0]
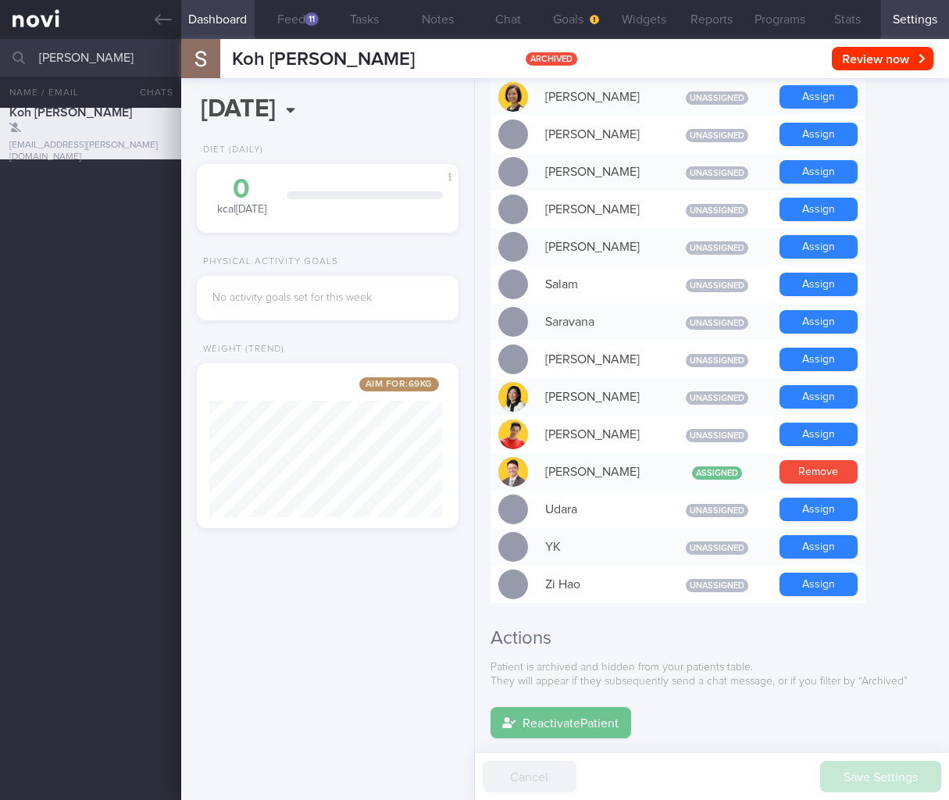
click at [558, 707] on button "Reactivate Patient" at bounding box center [561, 722] width 141 height 31
click at [505, 15] on button "Chat" at bounding box center [509, 19] width 68 height 39
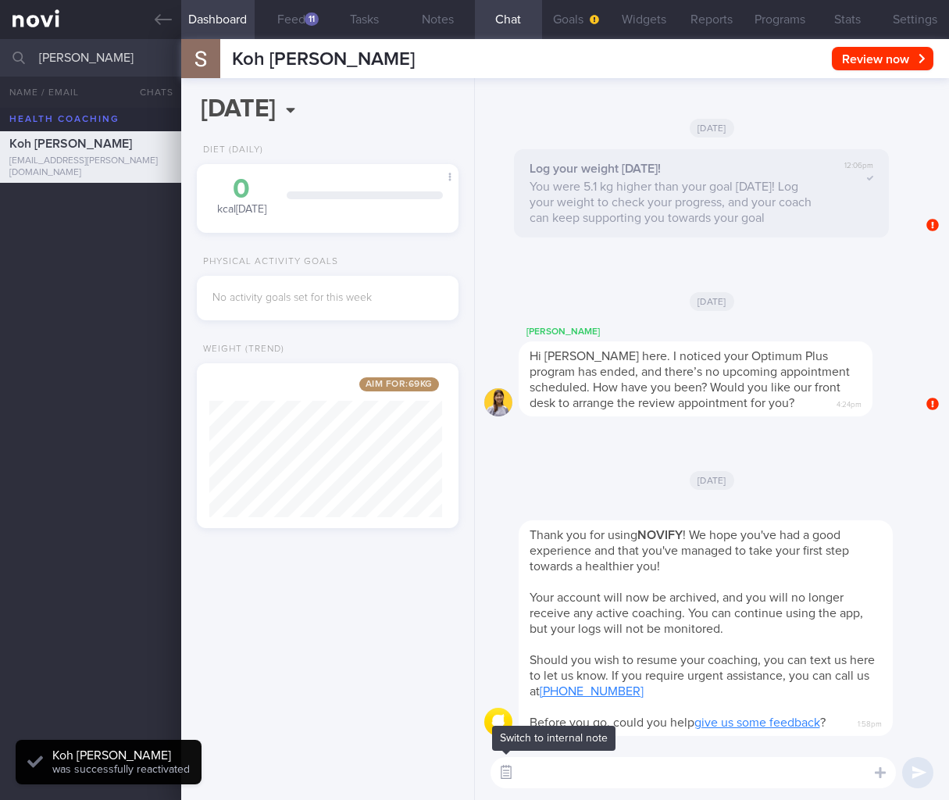
click at [514, 776] on button "button" at bounding box center [506, 773] width 28 height 28
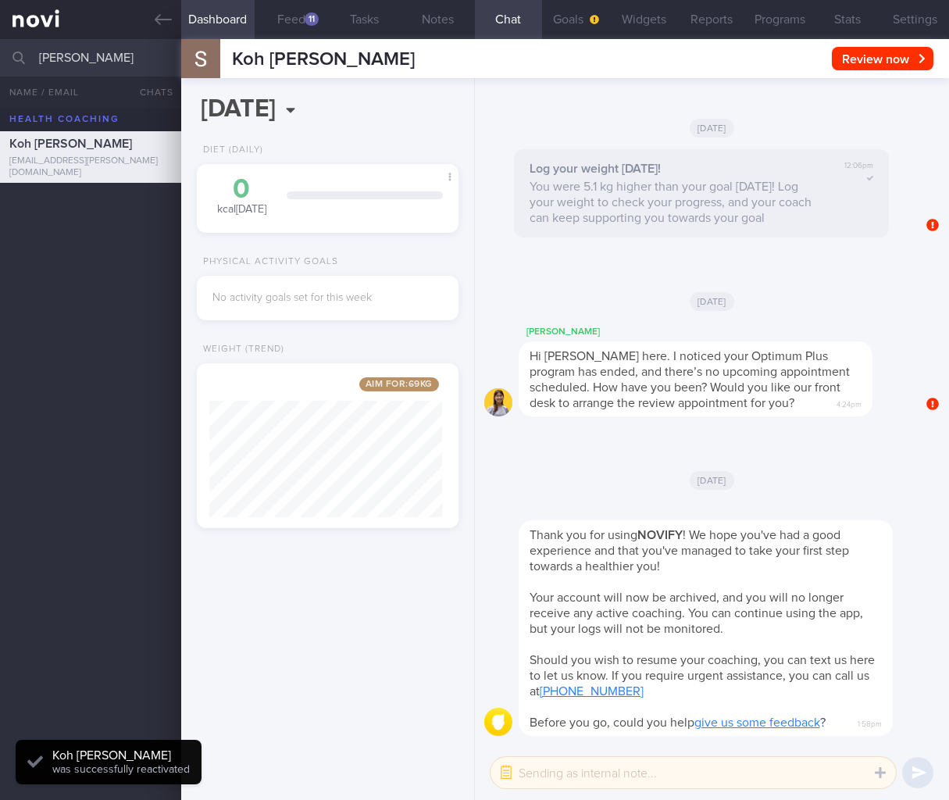
click at [559, 782] on textarea at bounding box center [694, 772] width 406 height 31
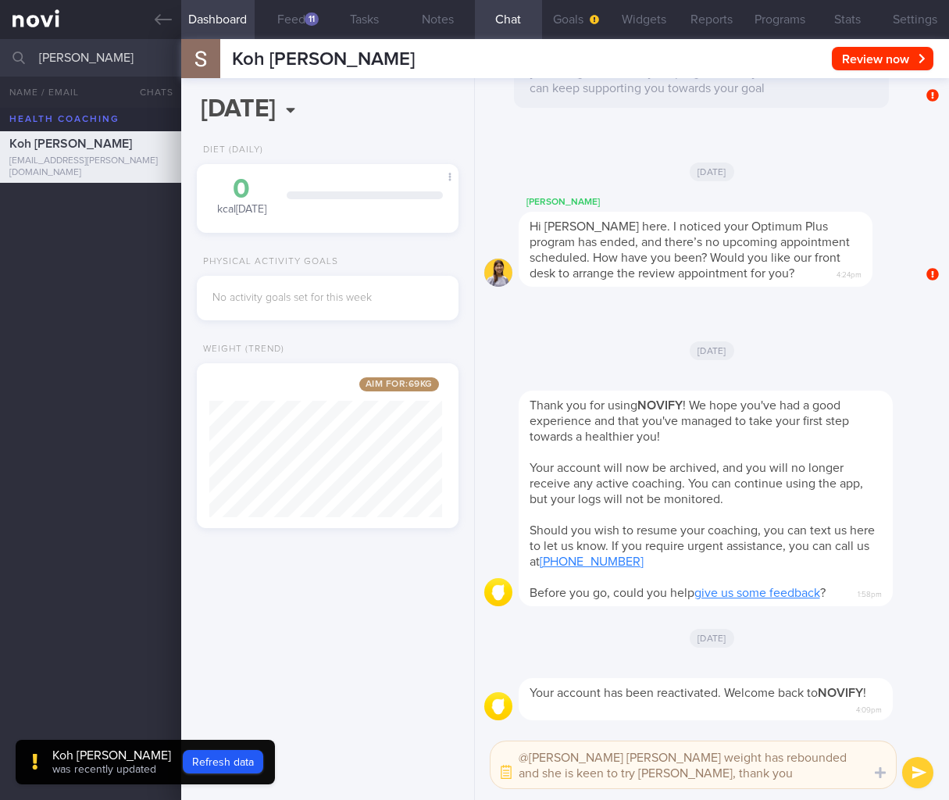
type textarea "@[PERSON_NAME] [PERSON_NAME] weight has rebounded and she is keen to try [PERSO…"
